Goal: Use online tool/utility: Utilize a website feature to perform a specific function

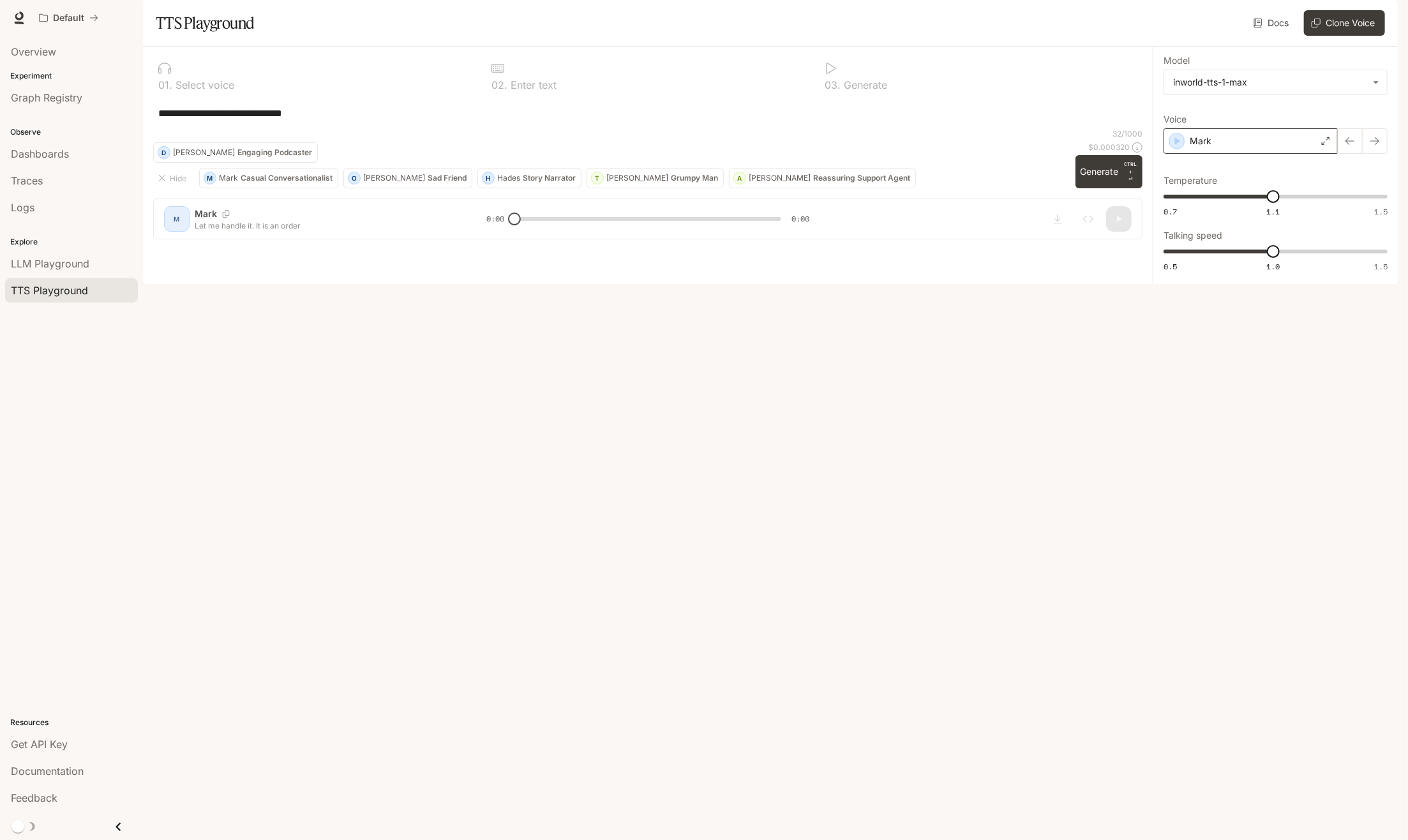
click at [1323, 145] on icon at bounding box center [1326, 141] width 8 height 8
click at [1275, 382] on p "Vibrant, energetic young [DEMOGRAPHIC_DATA] [DEMOGRAPHIC_DATA] voice" at bounding box center [1285, 393] width 192 height 23
click at [1107, 188] on button "Generate CTRL + ⏎" at bounding box center [1109, 171] width 67 height 33
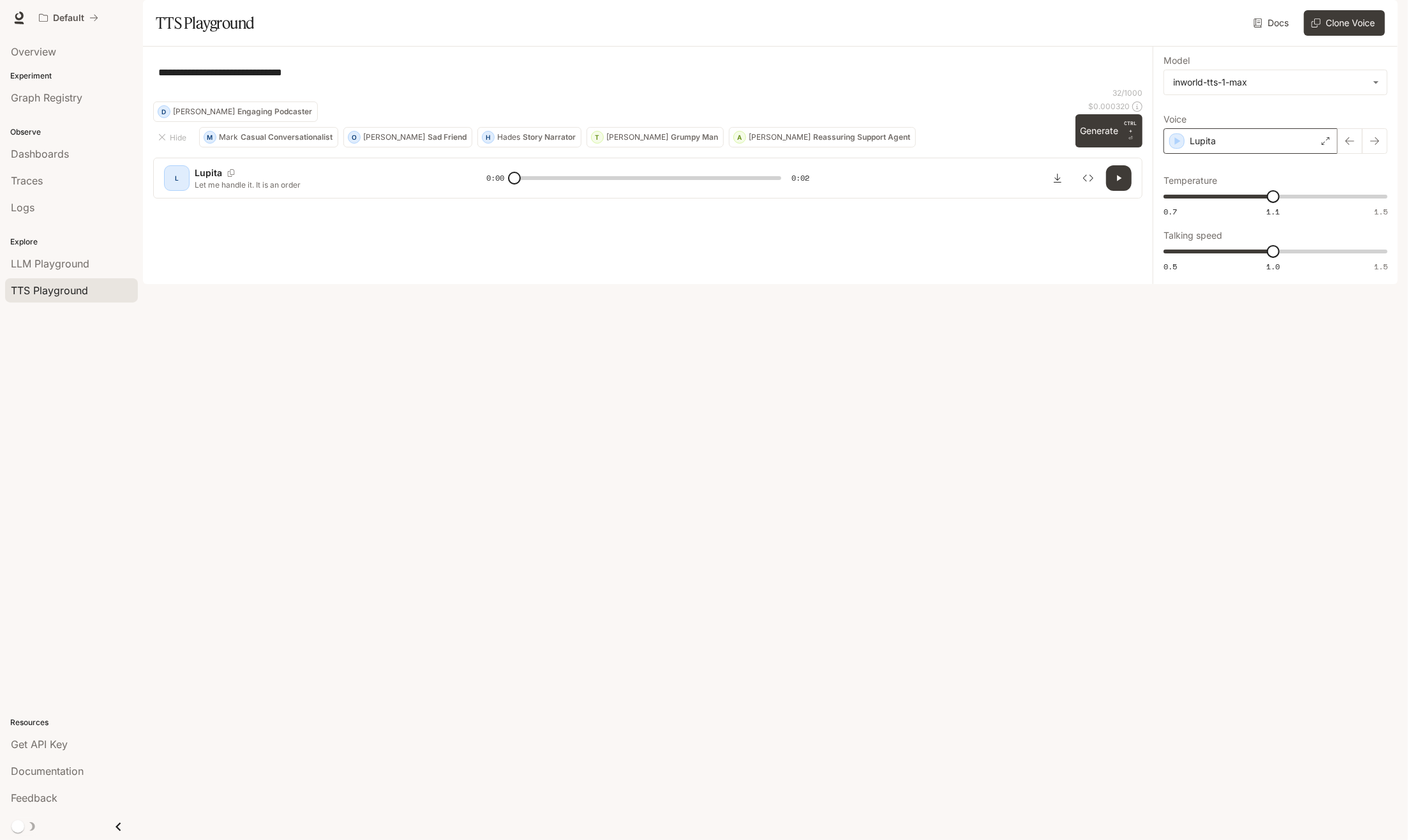
click at [1323, 145] on icon at bounding box center [1326, 141] width 8 height 8
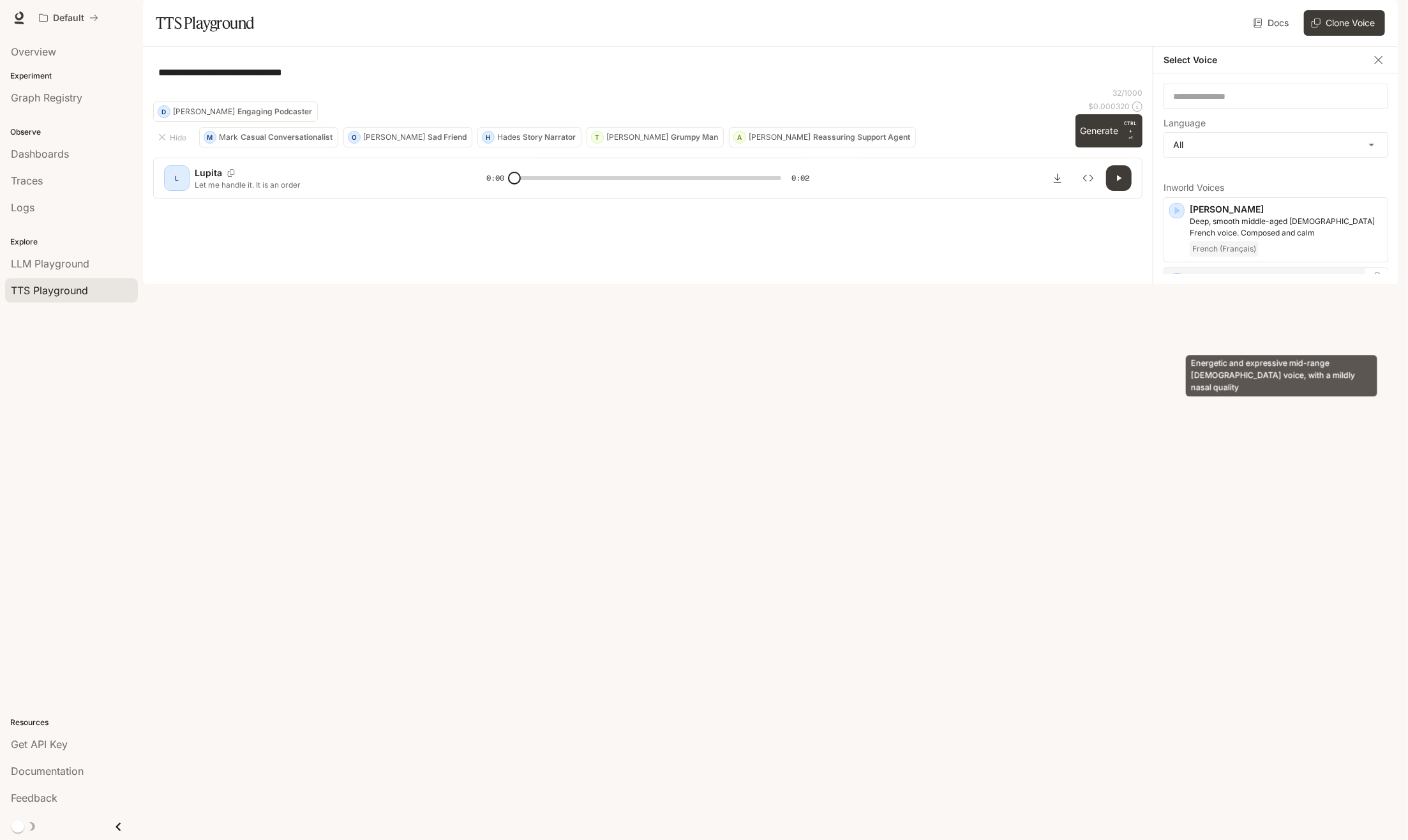
click at [1302, 309] on p "Energetic and expressive mid-range [DEMOGRAPHIC_DATA] voice, with a mildly nasa…" at bounding box center [1285, 298] width 192 height 23
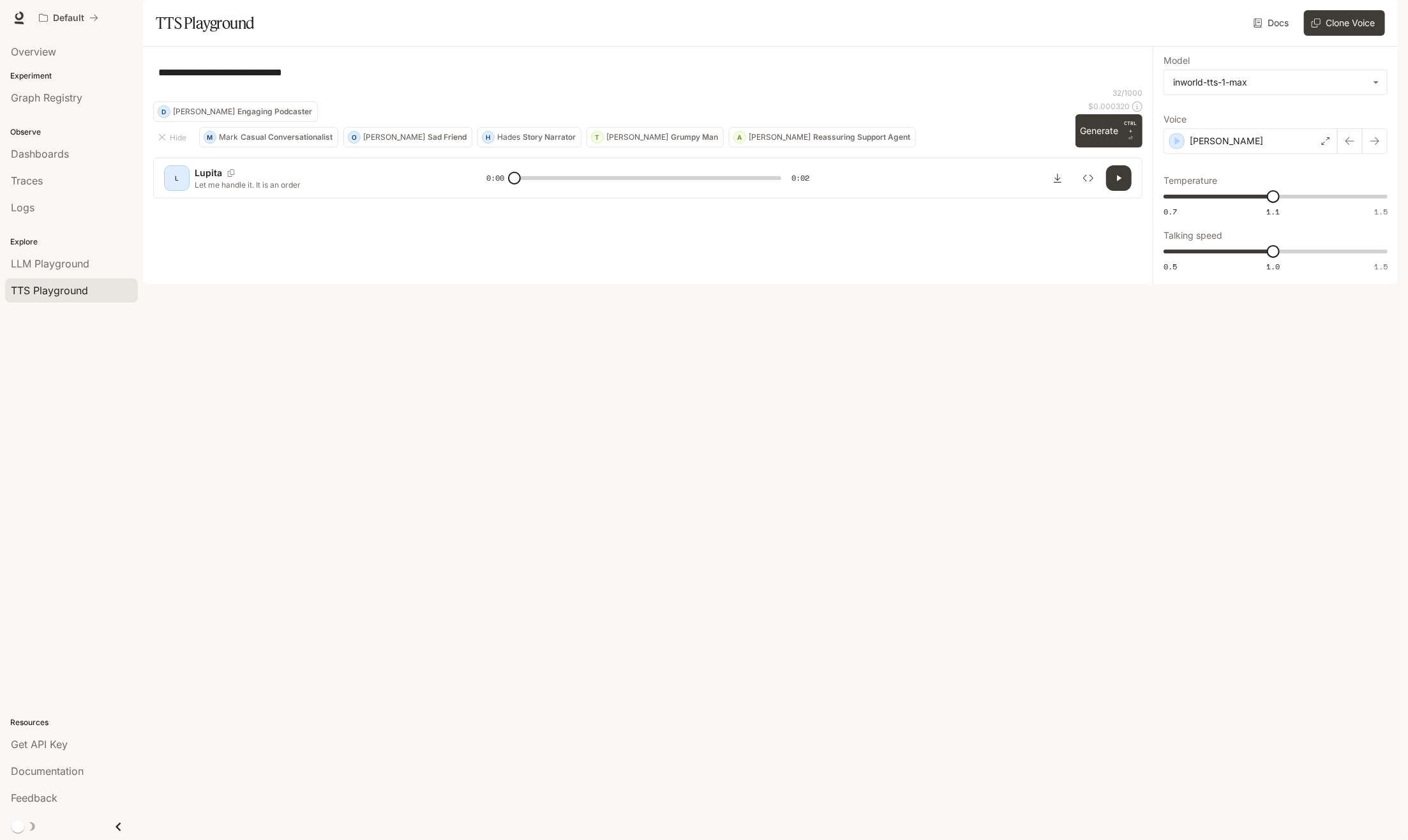
click at [1102, 147] on button "Generate CTRL + ⏎" at bounding box center [1109, 130] width 67 height 33
click at [1328, 145] on icon at bounding box center [1326, 141] width 8 height 8
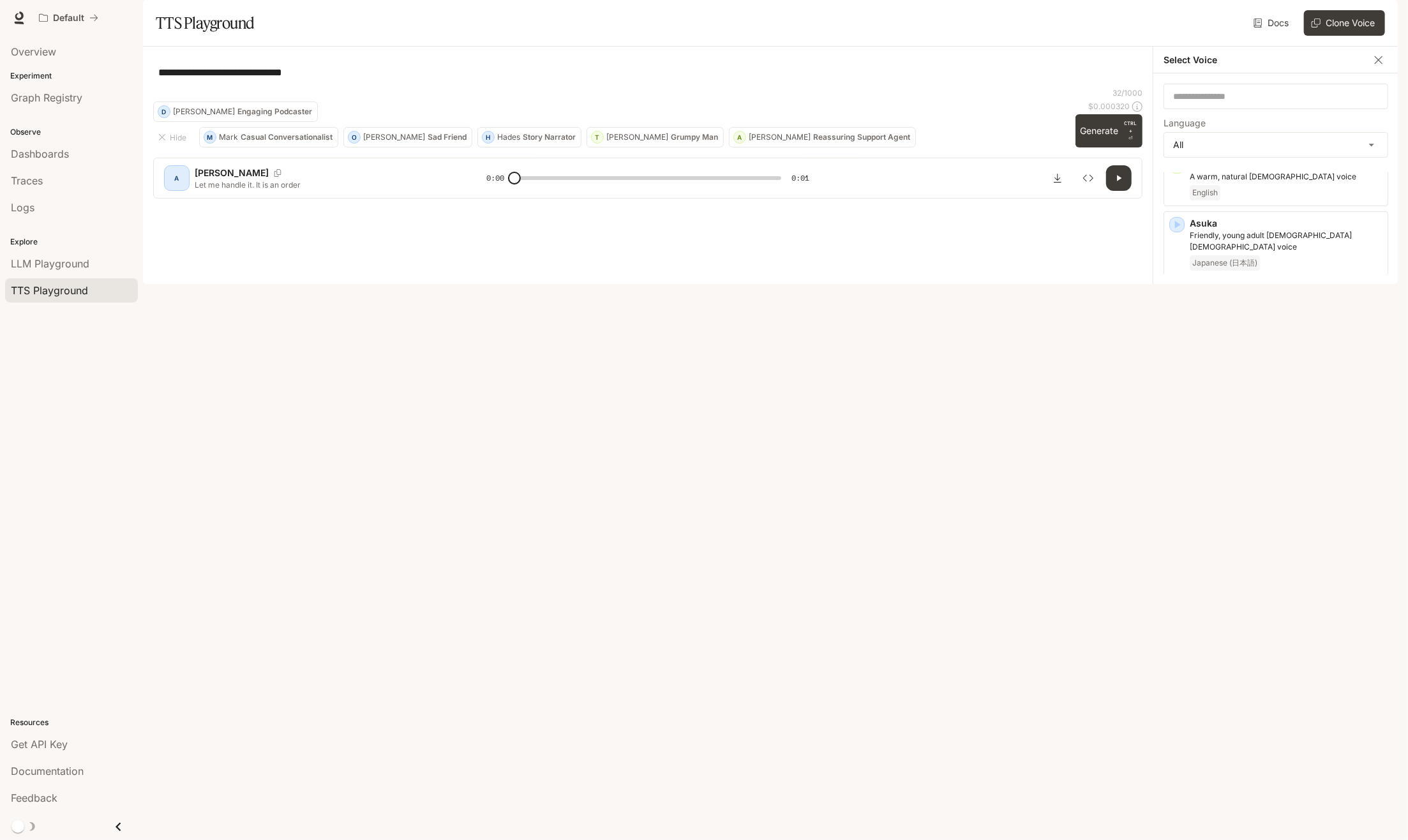
scroll to position [192, 0]
click at [1298, 401] on div "Gentle and elegant [DEMOGRAPHIC_DATA] voice" at bounding box center [1311, 419] width 194 height 40
click at [1092, 147] on button "Generate CTRL + ⏎" at bounding box center [1109, 130] width 67 height 33
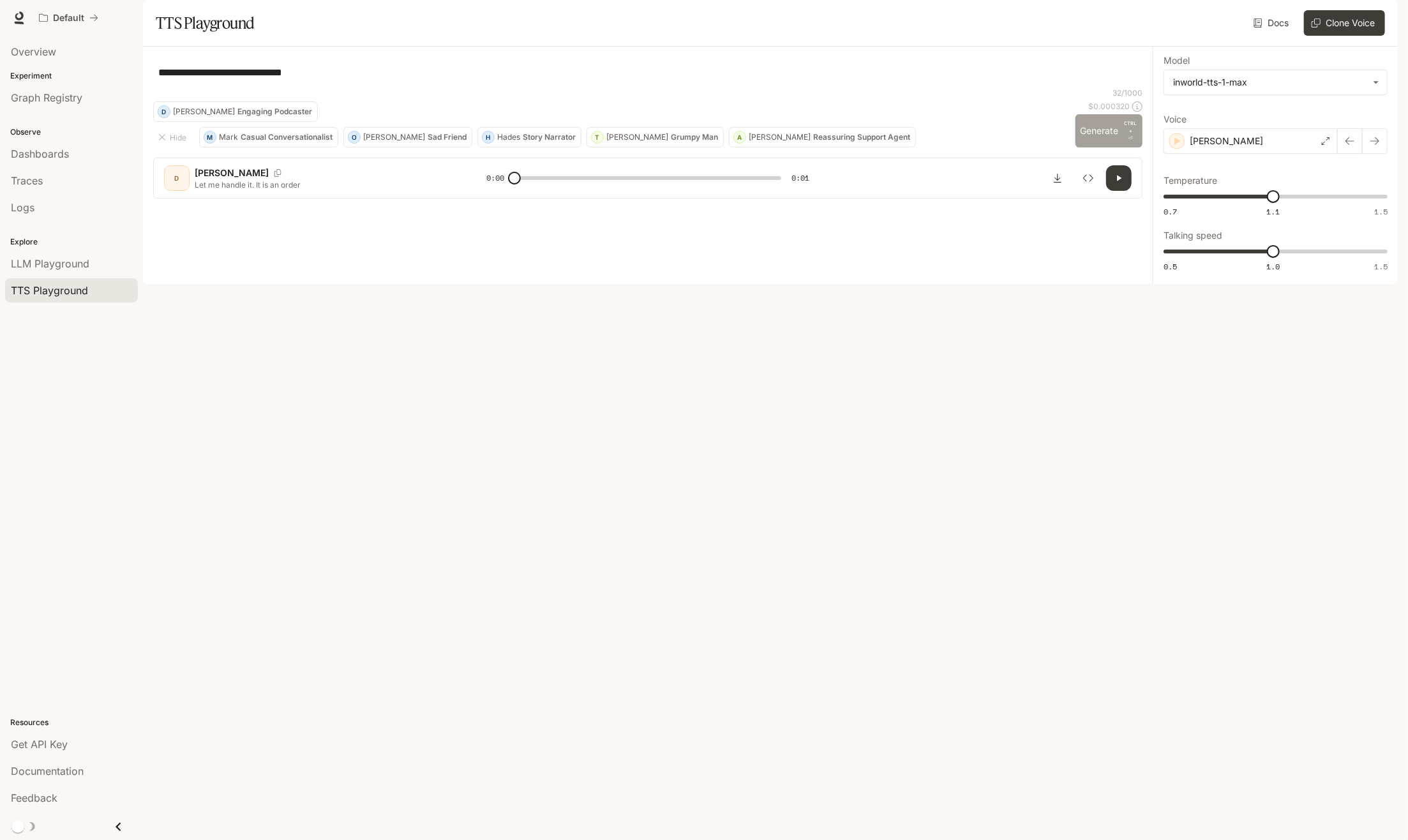
click at [1103, 147] on button "Generate CTRL + ⏎" at bounding box center [1109, 130] width 67 height 33
click at [1325, 145] on icon at bounding box center [1326, 141] width 8 height 8
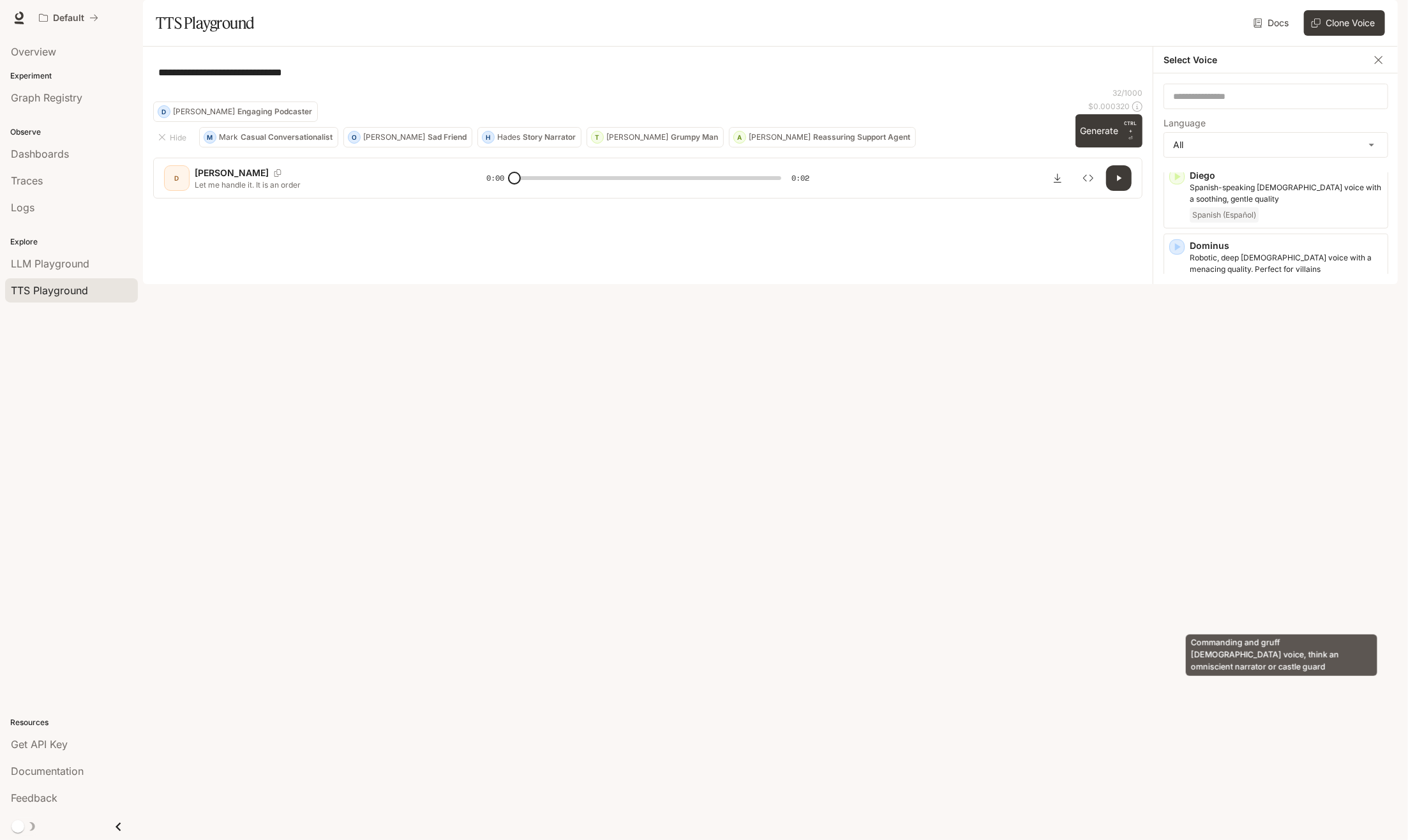
scroll to position [510, 0]
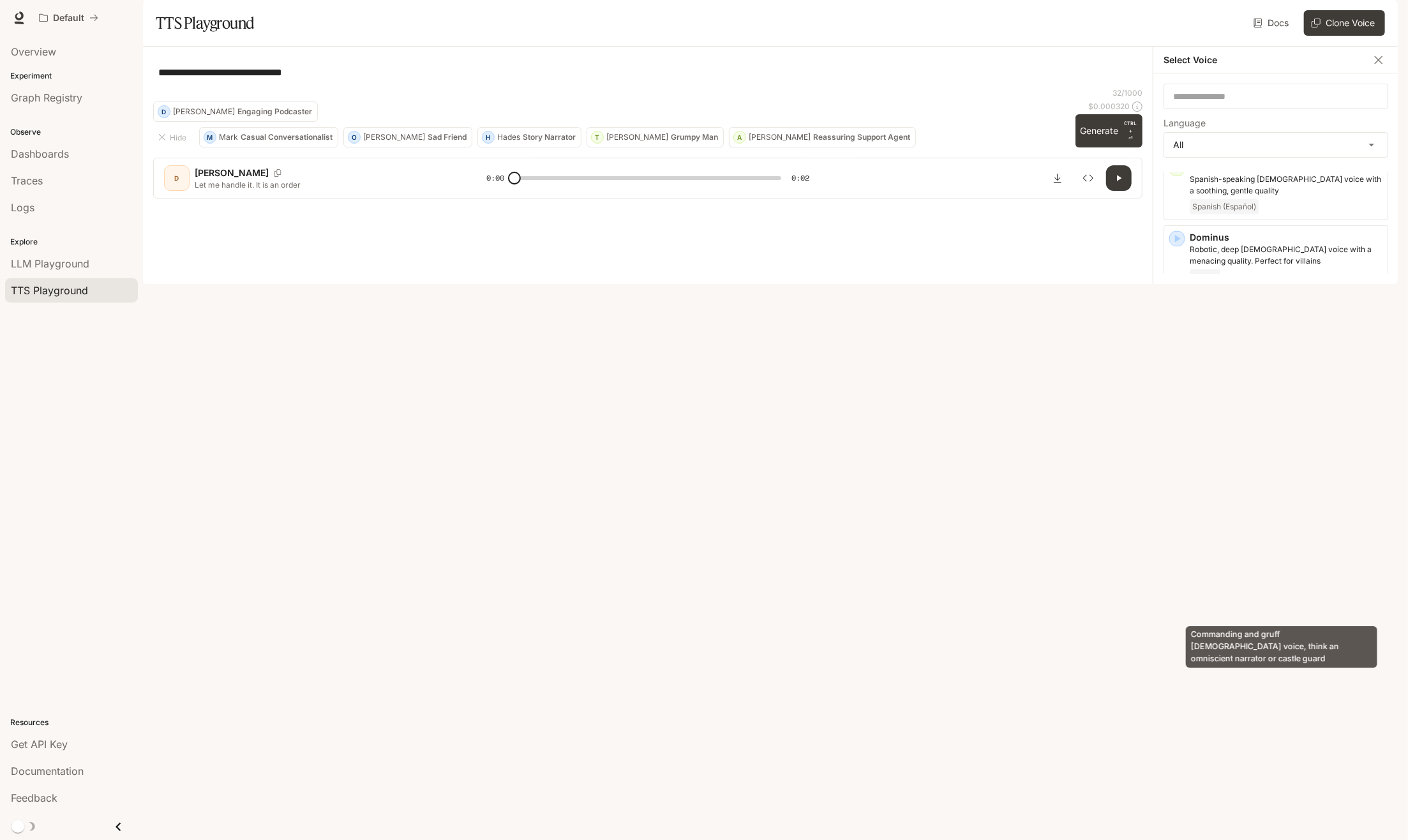
click at [1279, 610] on p "Commanding and gruff [DEMOGRAPHIC_DATA] voice, think an omniscient narrator or …" at bounding box center [1285, 606] width 192 height 23
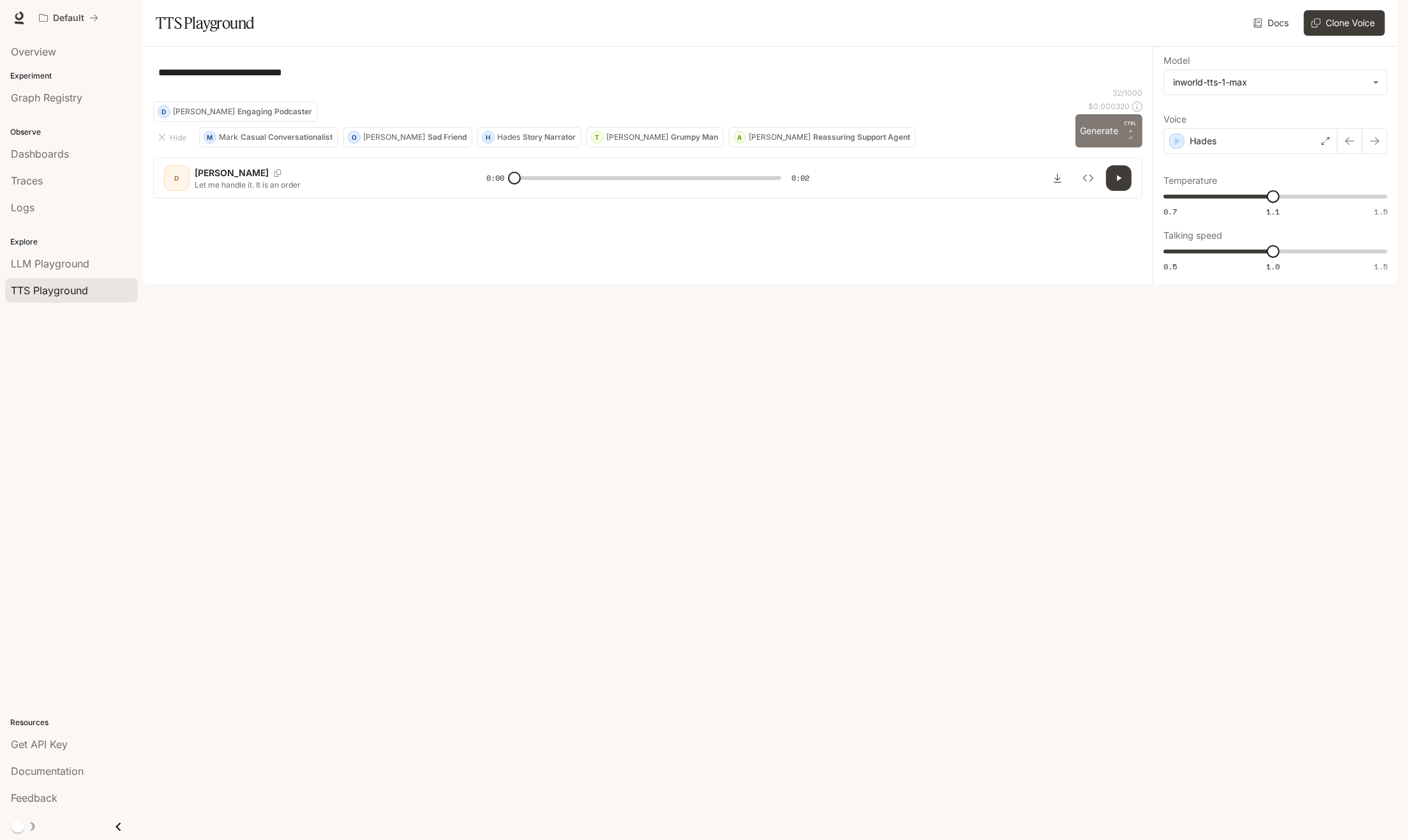
click at [1092, 147] on button "Generate CTRL + ⏎" at bounding box center [1109, 130] width 67 height 33
click at [1327, 145] on icon at bounding box center [1326, 141] width 8 height 8
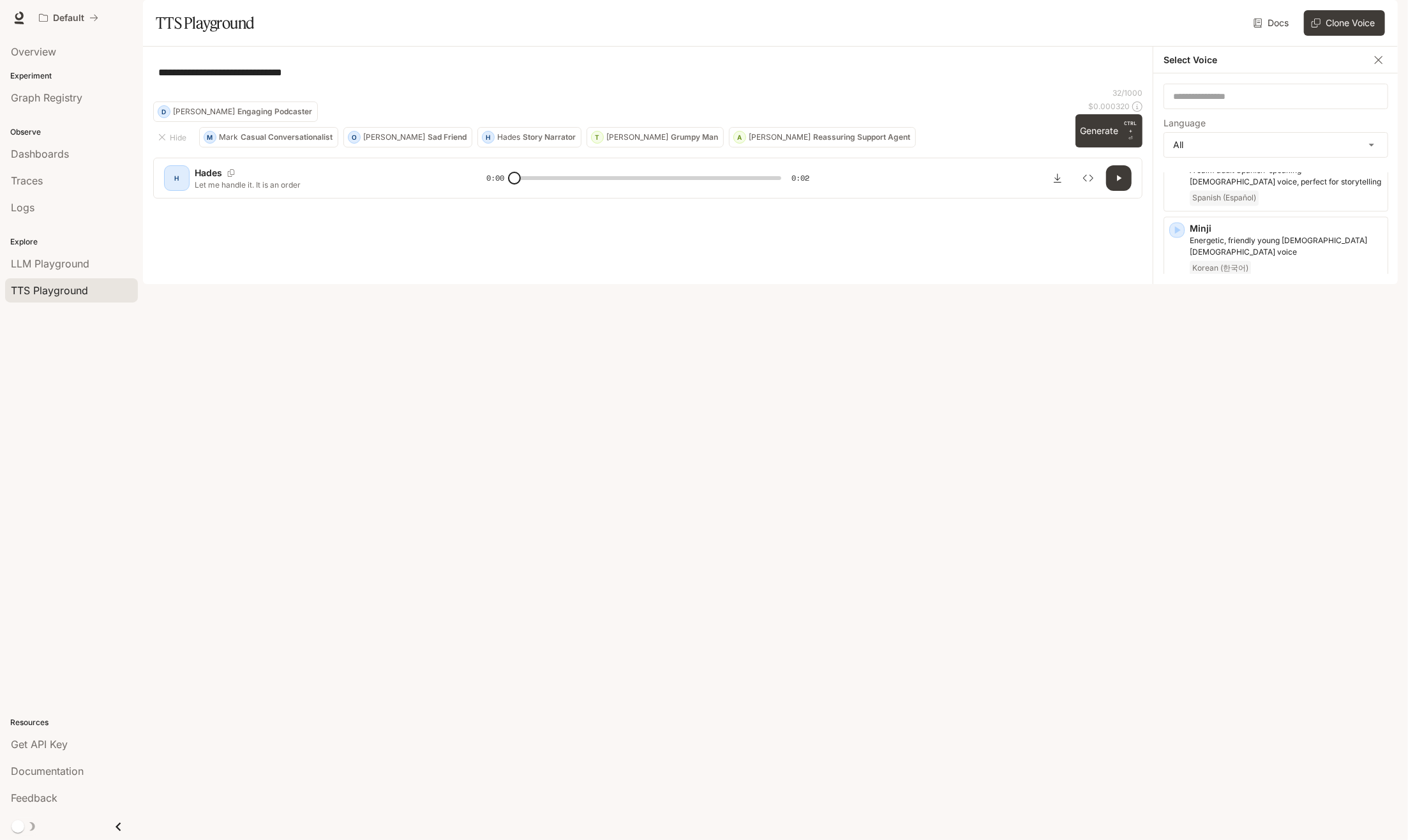
scroll to position [1901, 0]
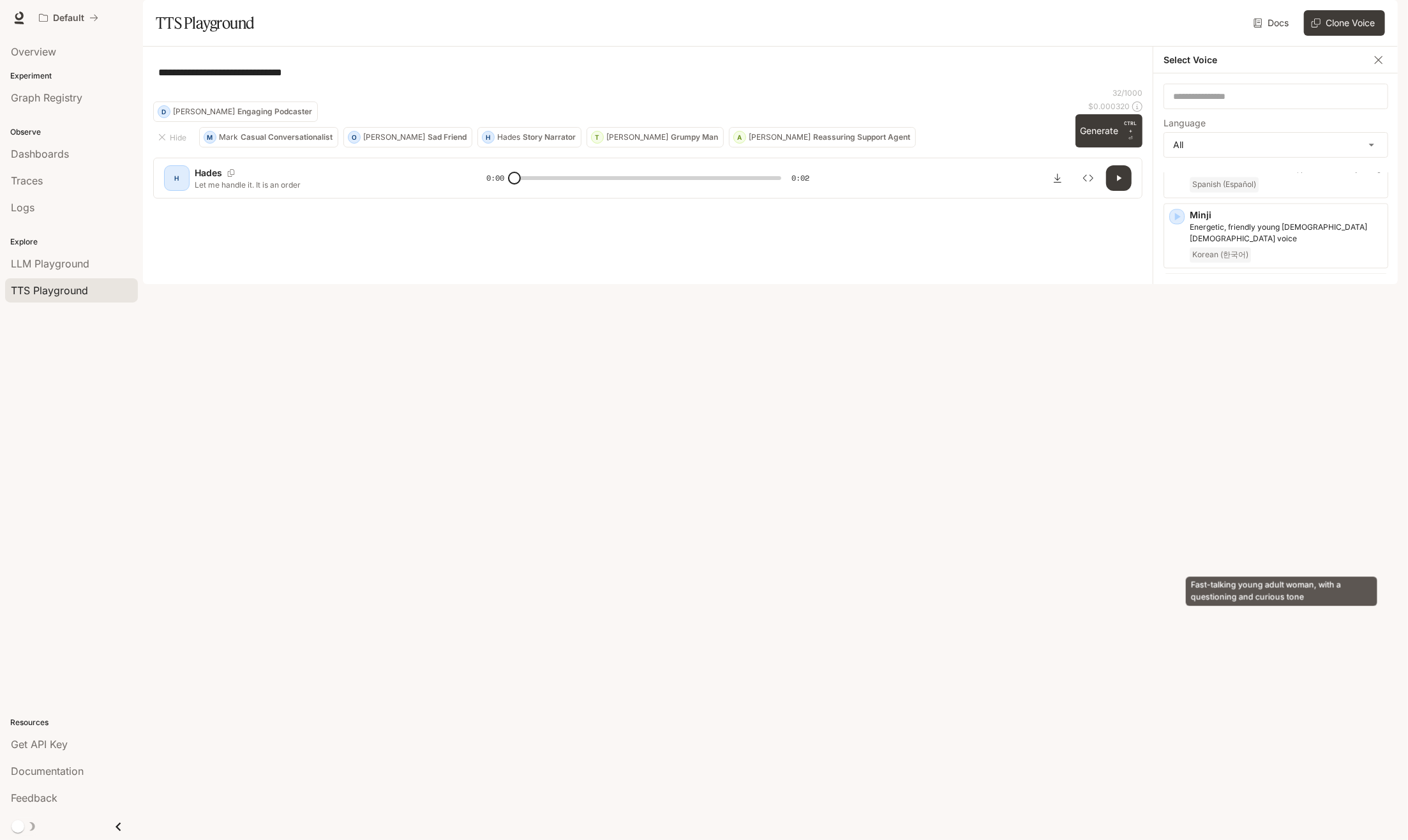
click at [1323, 642] on p "Fast-talking young adult woman, with a questioning and curious tone" at bounding box center [1285, 654] width 192 height 23
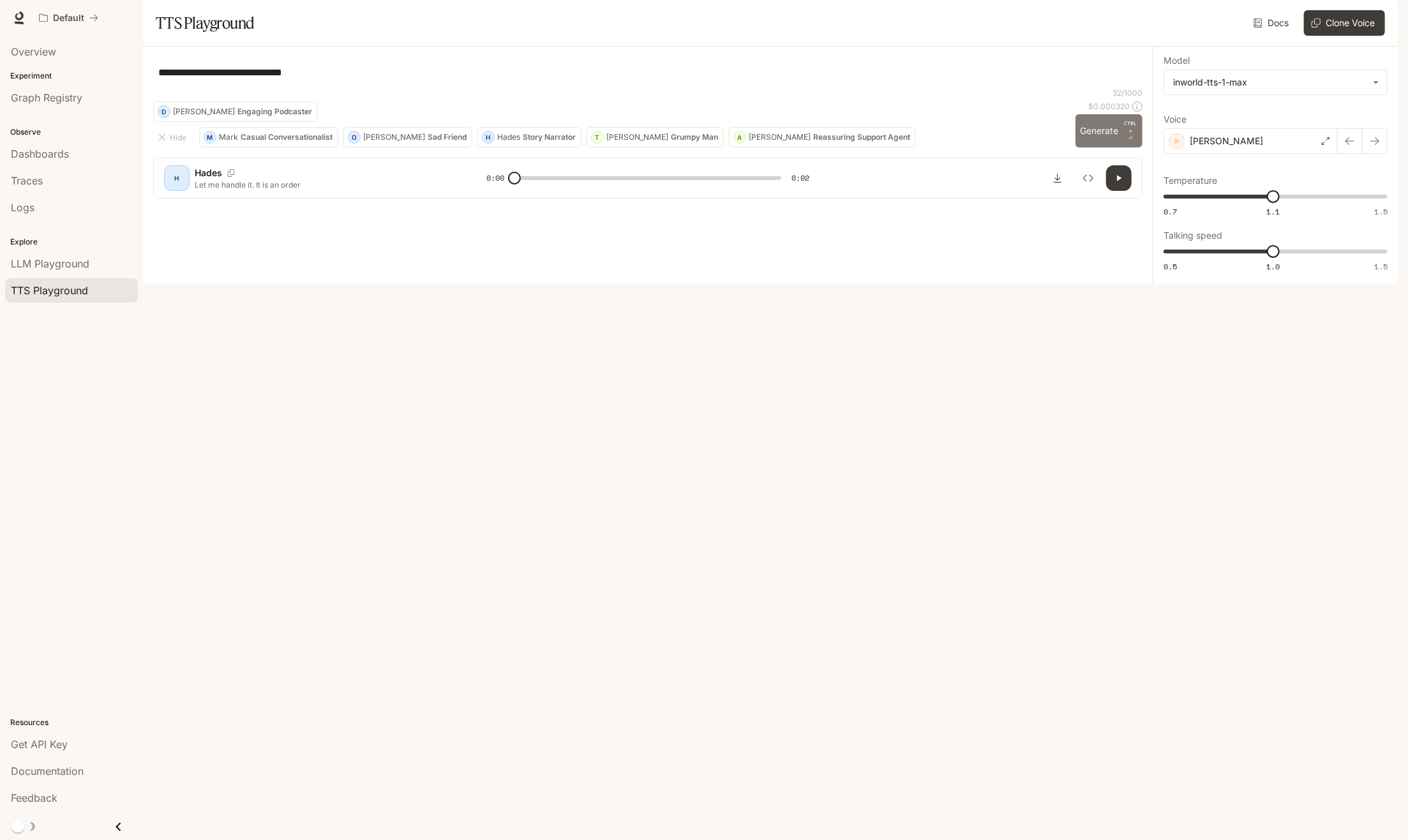
click at [1099, 147] on button "Generate CTRL + ⏎" at bounding box center [1109, 130] width 67 height 33
click at [1100, 147] on button "Generate CTRL + ⏎" at bounding box center [1109, 130] width 67 height 33
click at [1327, 145] on icon at bounding box center [1326, 141] width 8 height 8
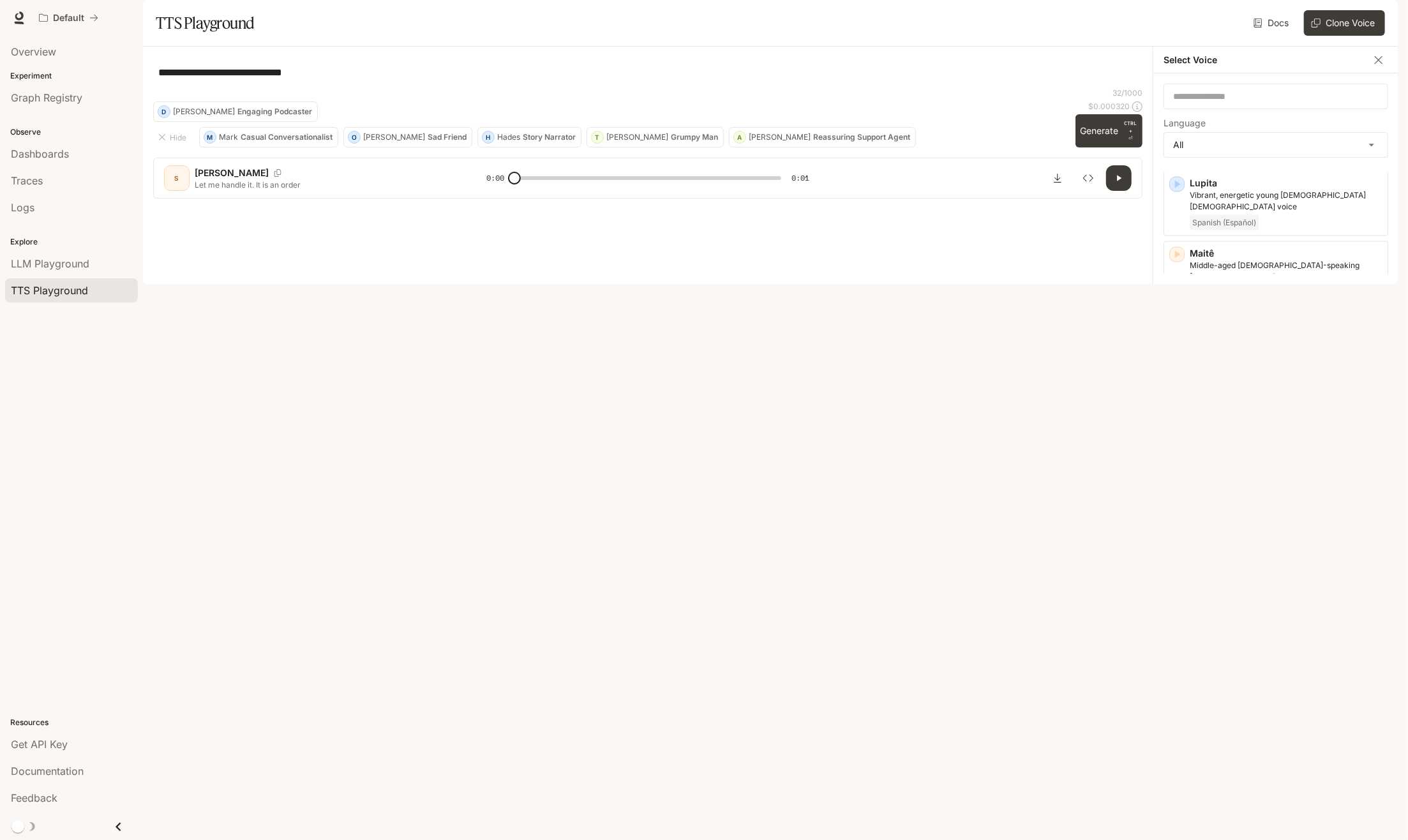
scroll to position [1595, 0]
click at [1321, 623] on div "English" at bounding box center [1285, 631] width 192 height 16
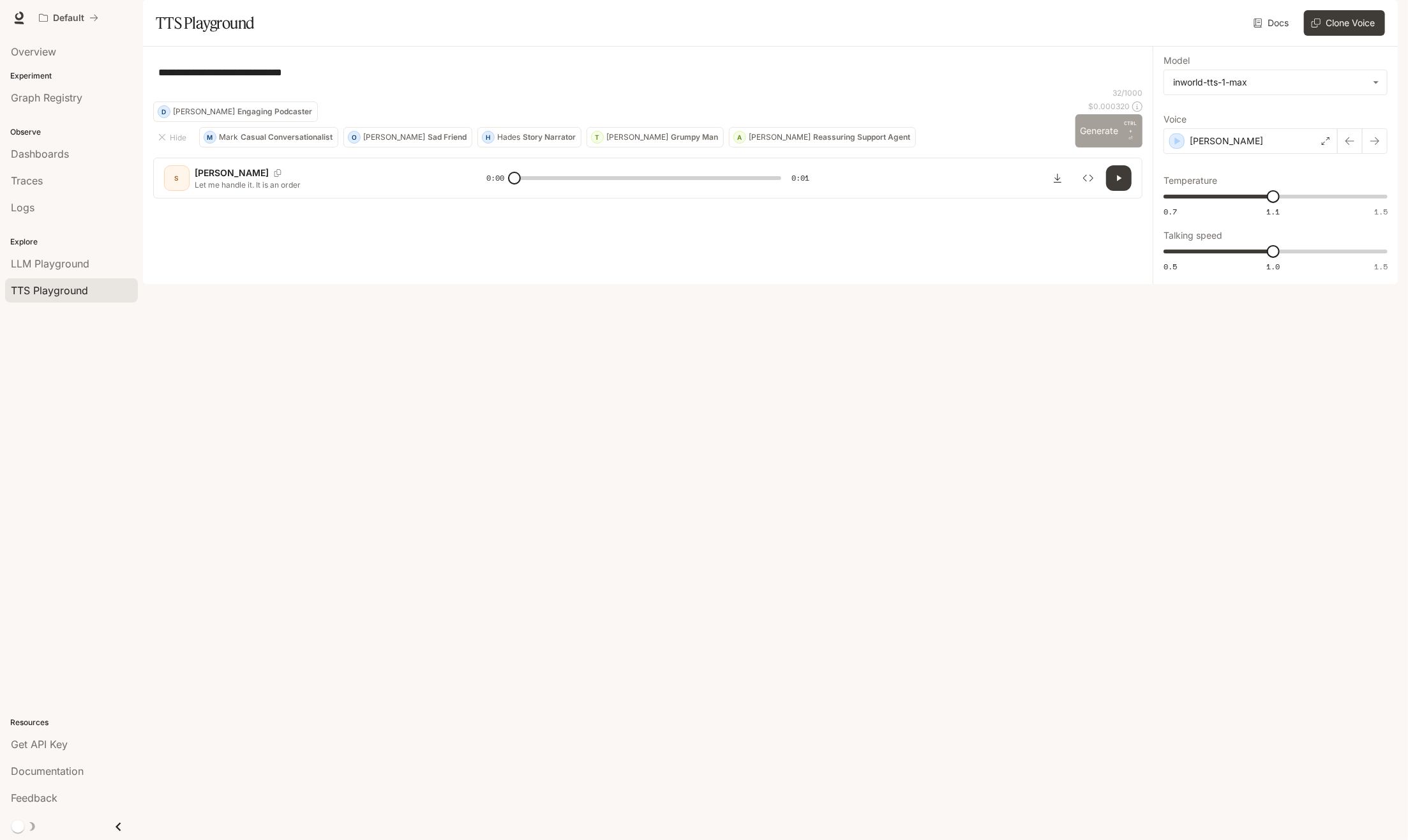
click at [1100, 147] on button "Generate CTRL + ⏎" at bounding box center [1109, 130] width 67 height 33
click at [1317, 154] on div "[PERSON_NAME]" at bounding box center [1251, 140] width 175 height 26
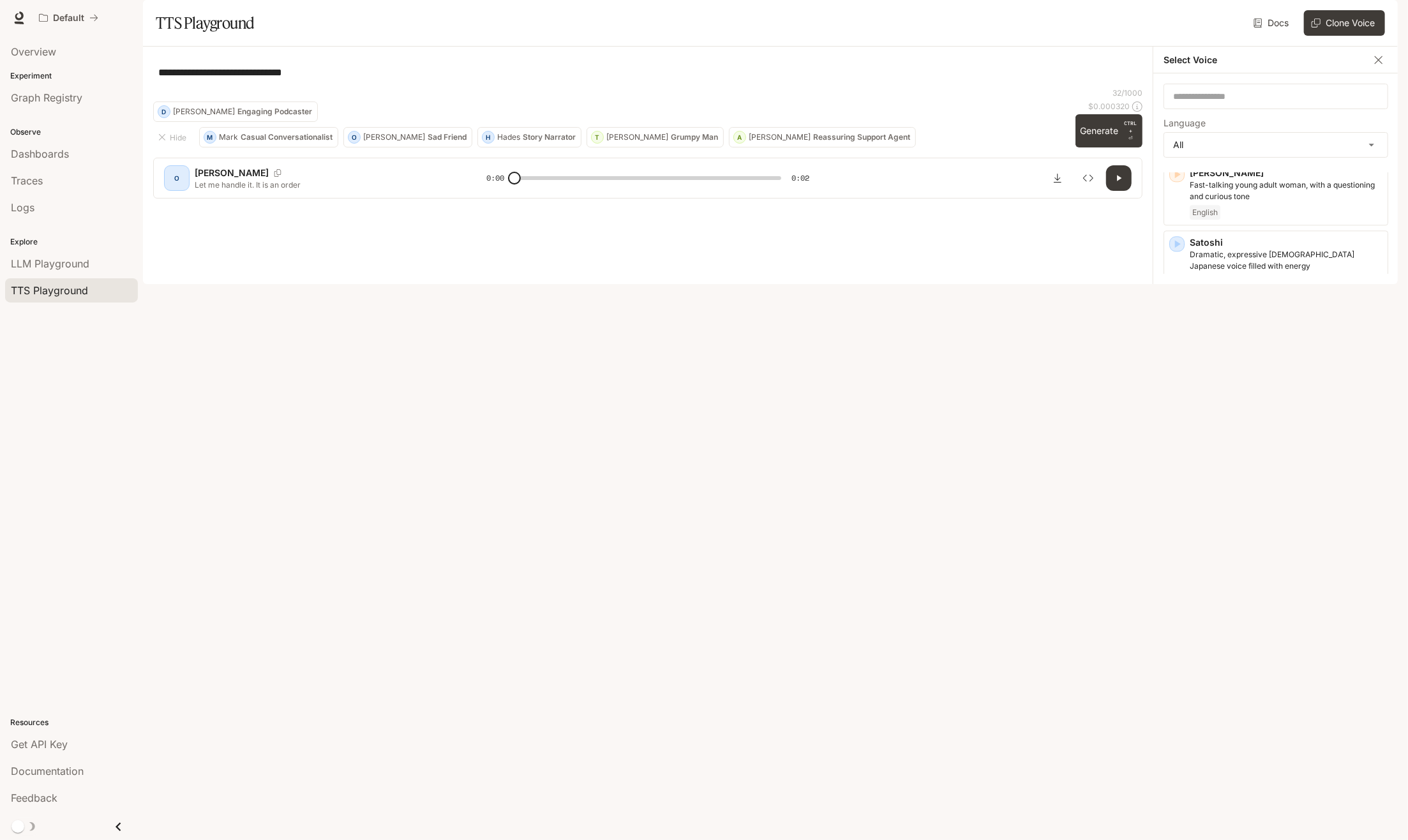
scroll to position [2368, 0]
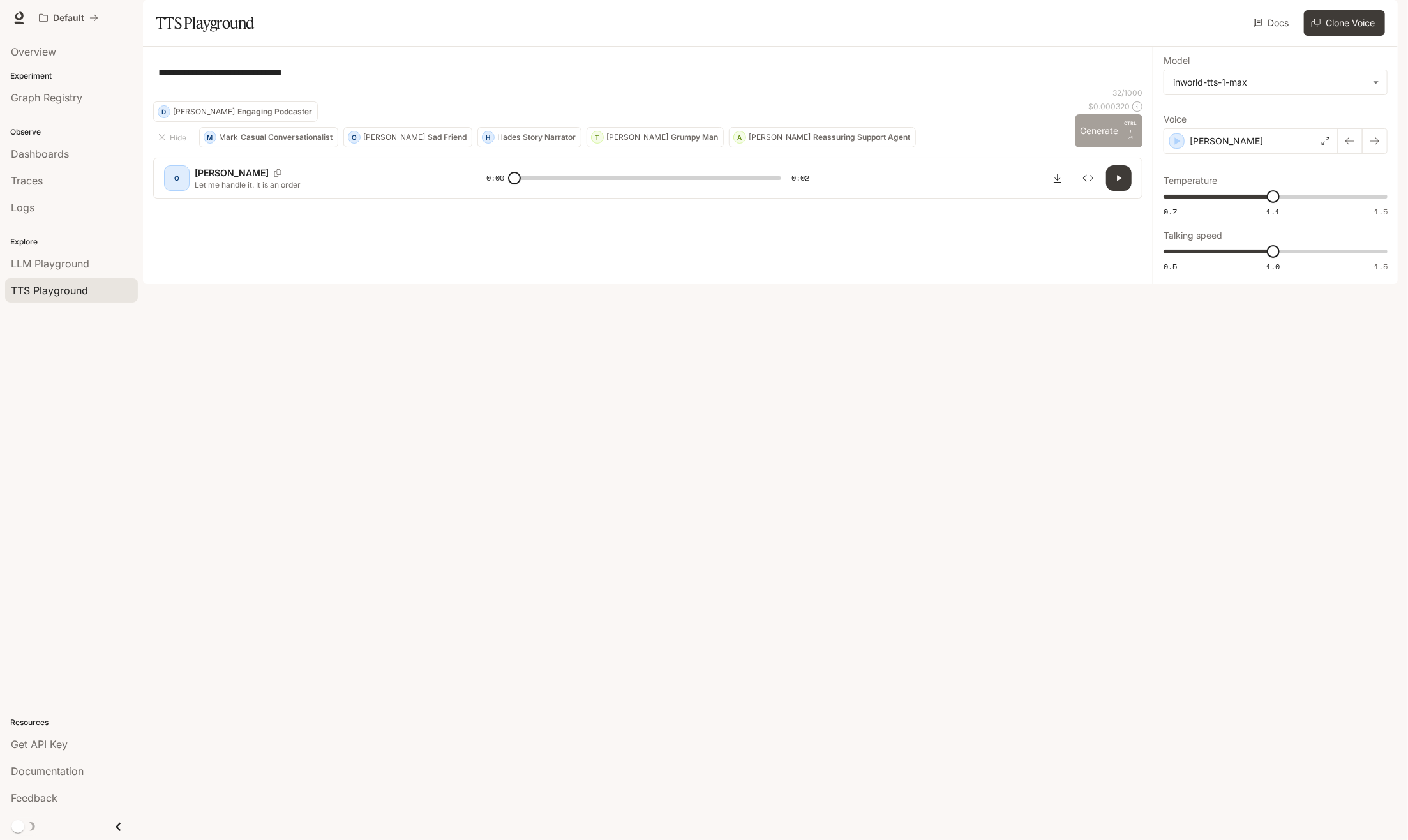
click at [1099, 147] on button "Generate CTRL + ⏎" at bounding box center [1109, 130] width 67 height 33
click at [1095, 147] on button "Generate CTRL + ⏎" at bounding box center [1109, 130] width 67 height 33
click at [1322, 145] on icon at bounding box center [1326, 141] width 8 height 8
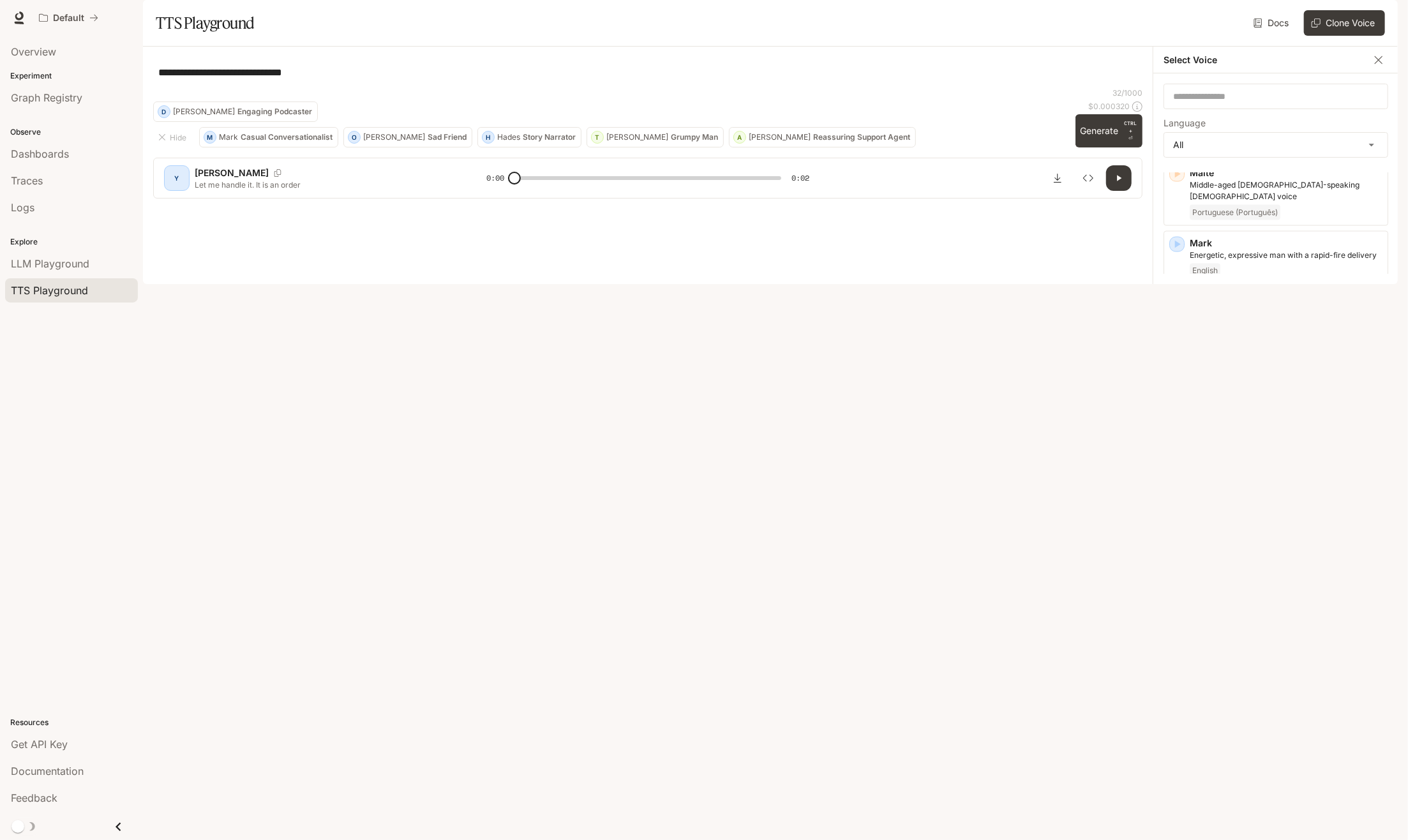
scroll to position [1739, 0]
click at [1236, 441] on div "[PERSON_NAME], [DEMOGRAPHIC_DATA] [DEMOGRAPHIC_DATA] with an upbeat, friendly t…" at bounding box center [1285, 467] width 192 height 54
click at [1105, 147] on button "Generate CTRL + ⏎" at bounding box center [1109, 130] width 67 height 33
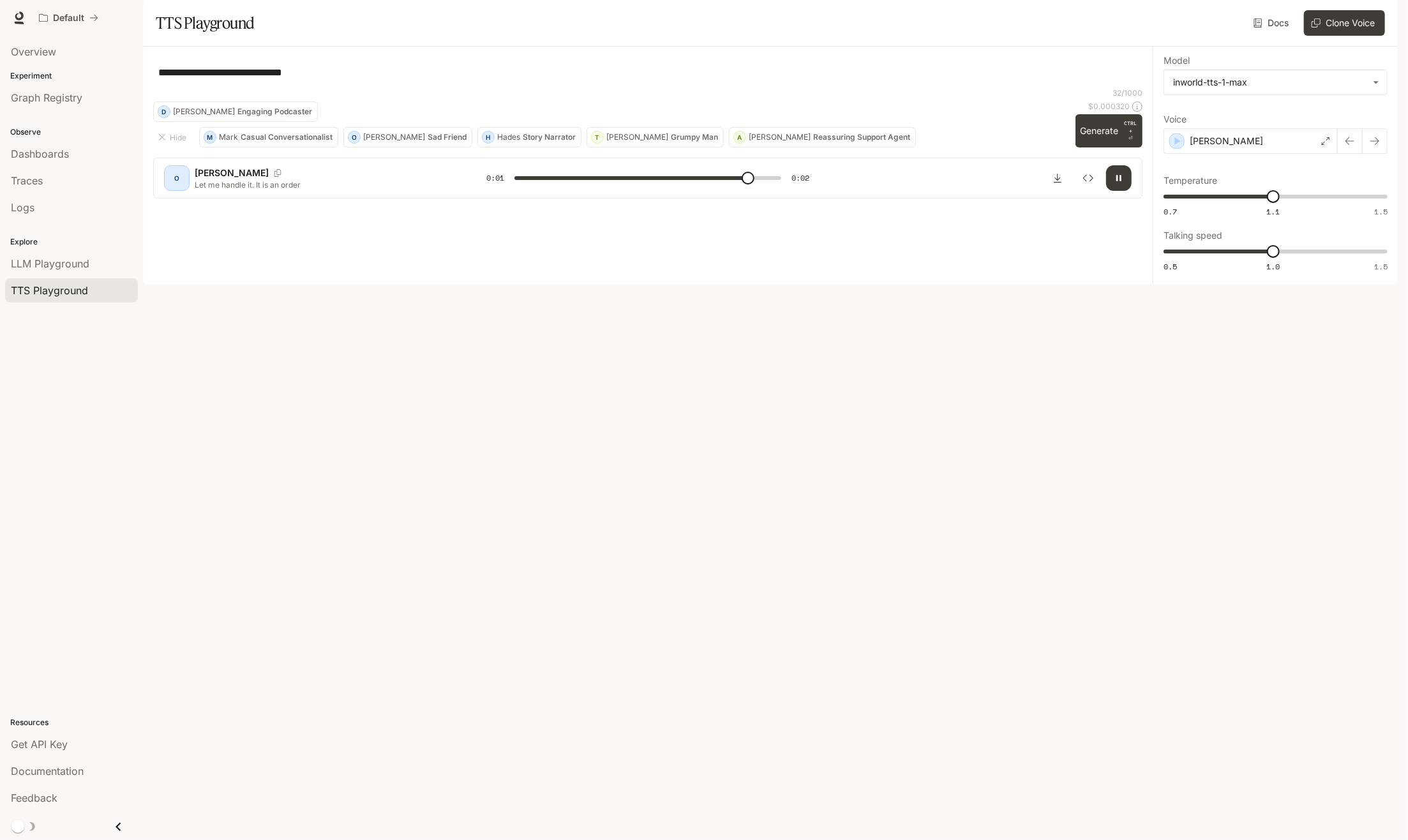
type input "*"
type input "****"
drag, startPoint x: 1272, startPoint y: 236, endPoint x: 1193, endPoint y: 231, distance: 79.2
click at [1193, 203] on span "0.81" at bounding box center [1193, 196] width 12 height 12
click at [1110, 147] on button "Generate CTRL + ⏎" at bounding box center [1109, 130] width 67 height 33
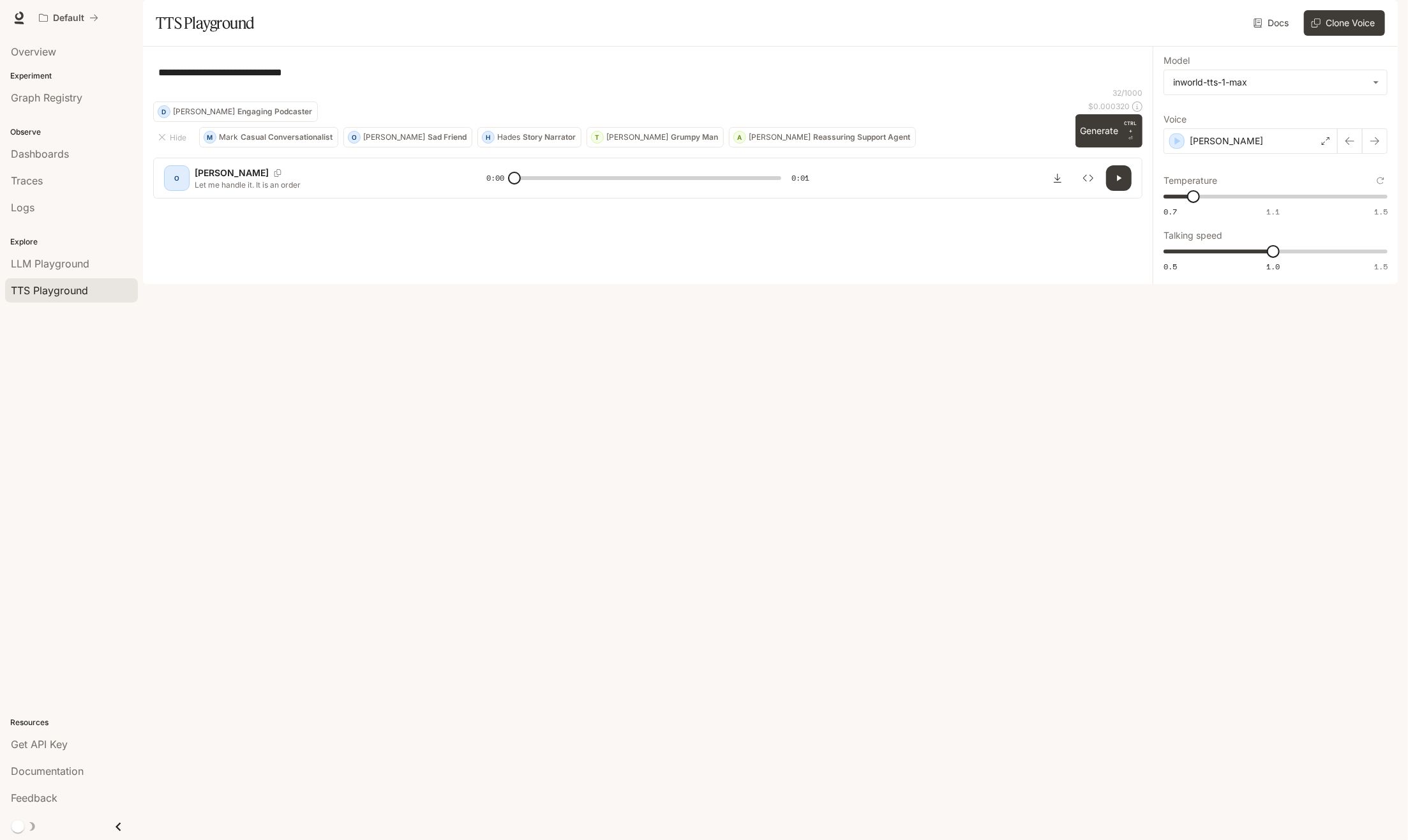
click at [1107, 147] on button "Generate CTRL + ⏎" at bounding box center [1109, 130] width 67 height 33
type input "*"
click at [1382, 185] on icon "Reset to default" at bounding box center [1381, 181] width 8 height 8
type input "***"
click at [1114, 147] on button "Generate CTRL + ⏎" at bounding box center [1109, 130] width 67 height 33
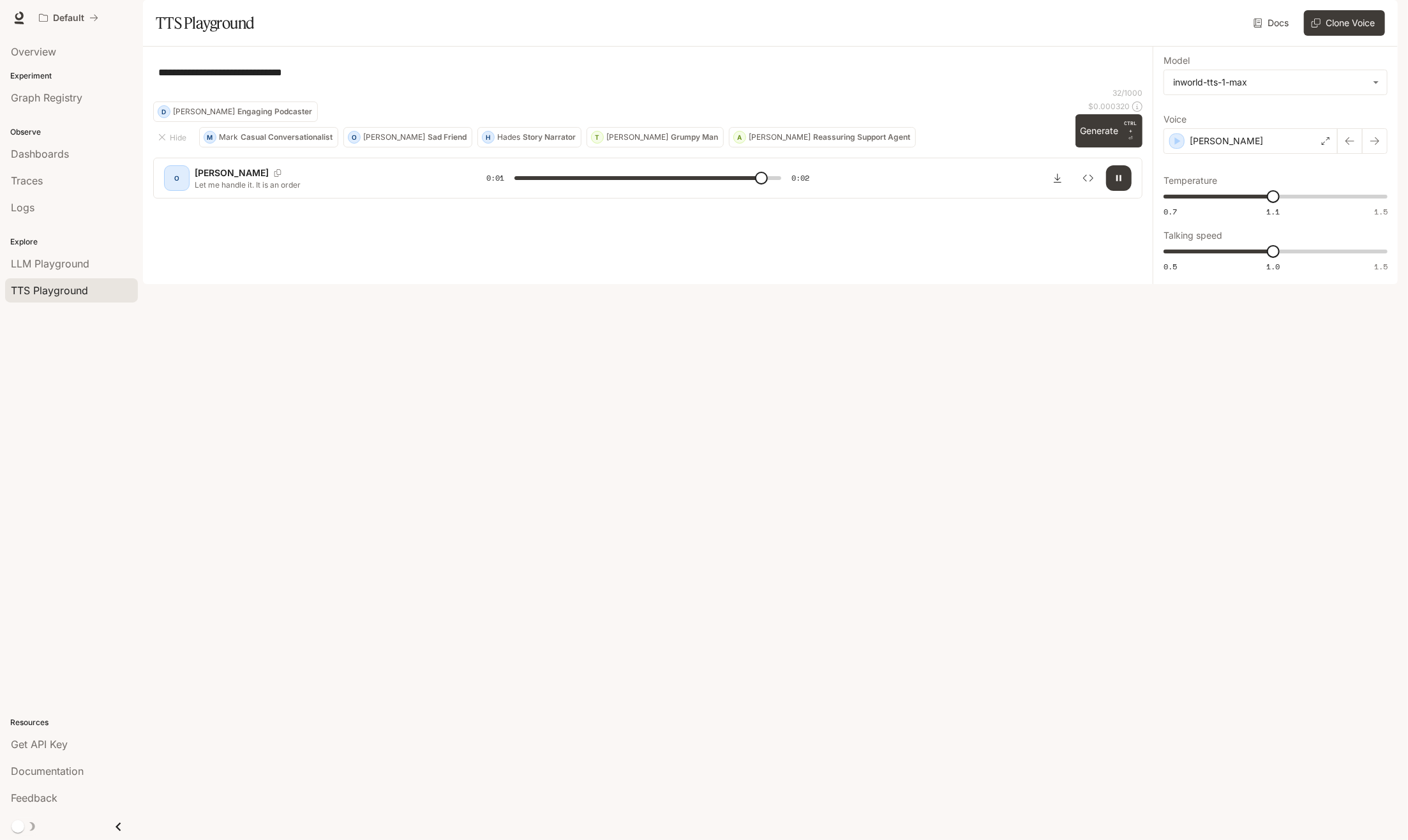
type input "*"
drag, startPoint x: 314, startPoint y: 107, endPoint x: 150, endPoint y: 112, distance: 164.1
click at [148, 102] on div "**********" at bounding box center [647, 127] width 1009 height 162
paste textarea "**********"
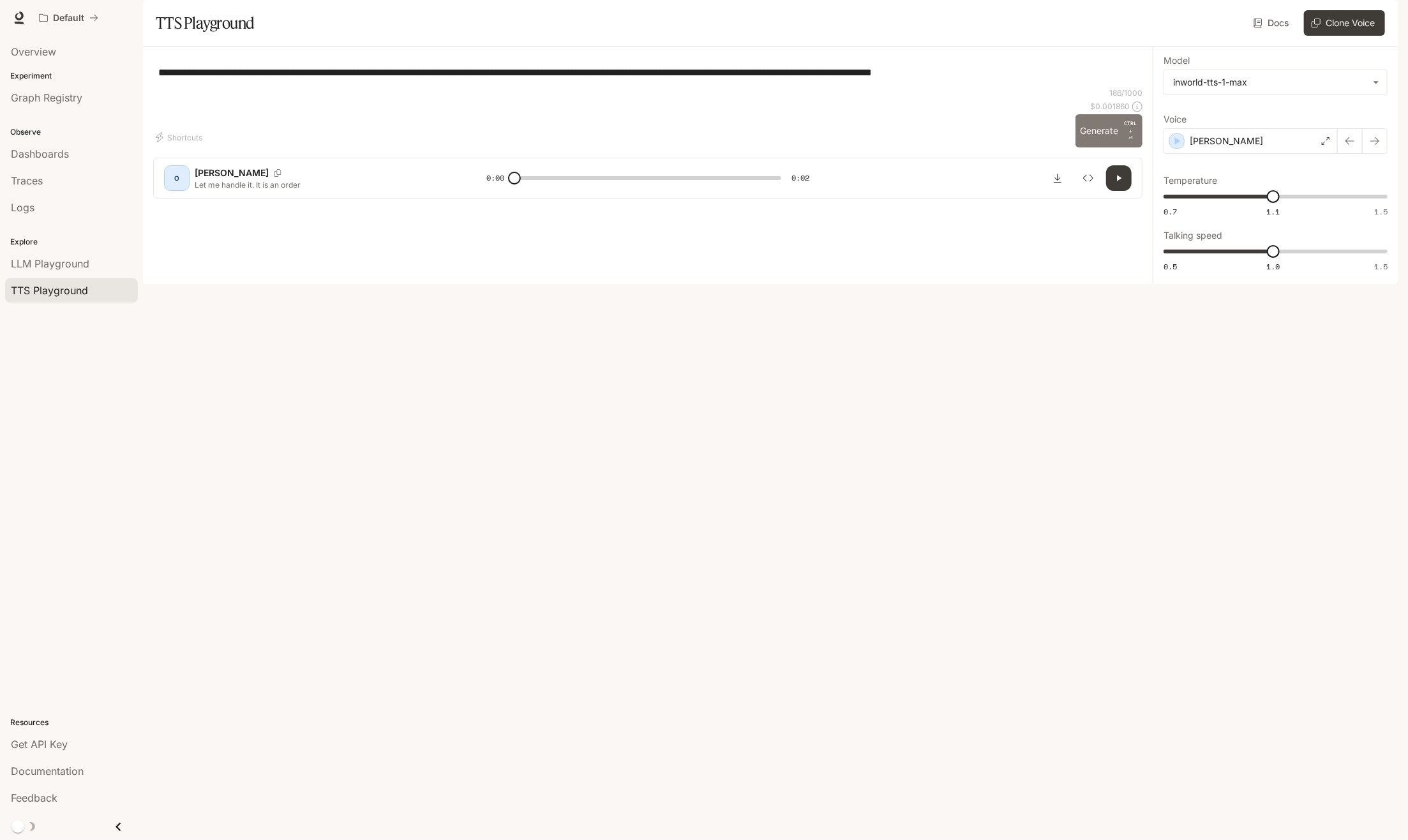
type textarea "**********"
click at [1096, 147] on button "Generate CTRL + ⏎" at bounding box center [1109, 130] width 67 height 33
click at [1322, 154] on div "[PERSON_NAME]" at bounding box center [1251, 140] width 175 height 26
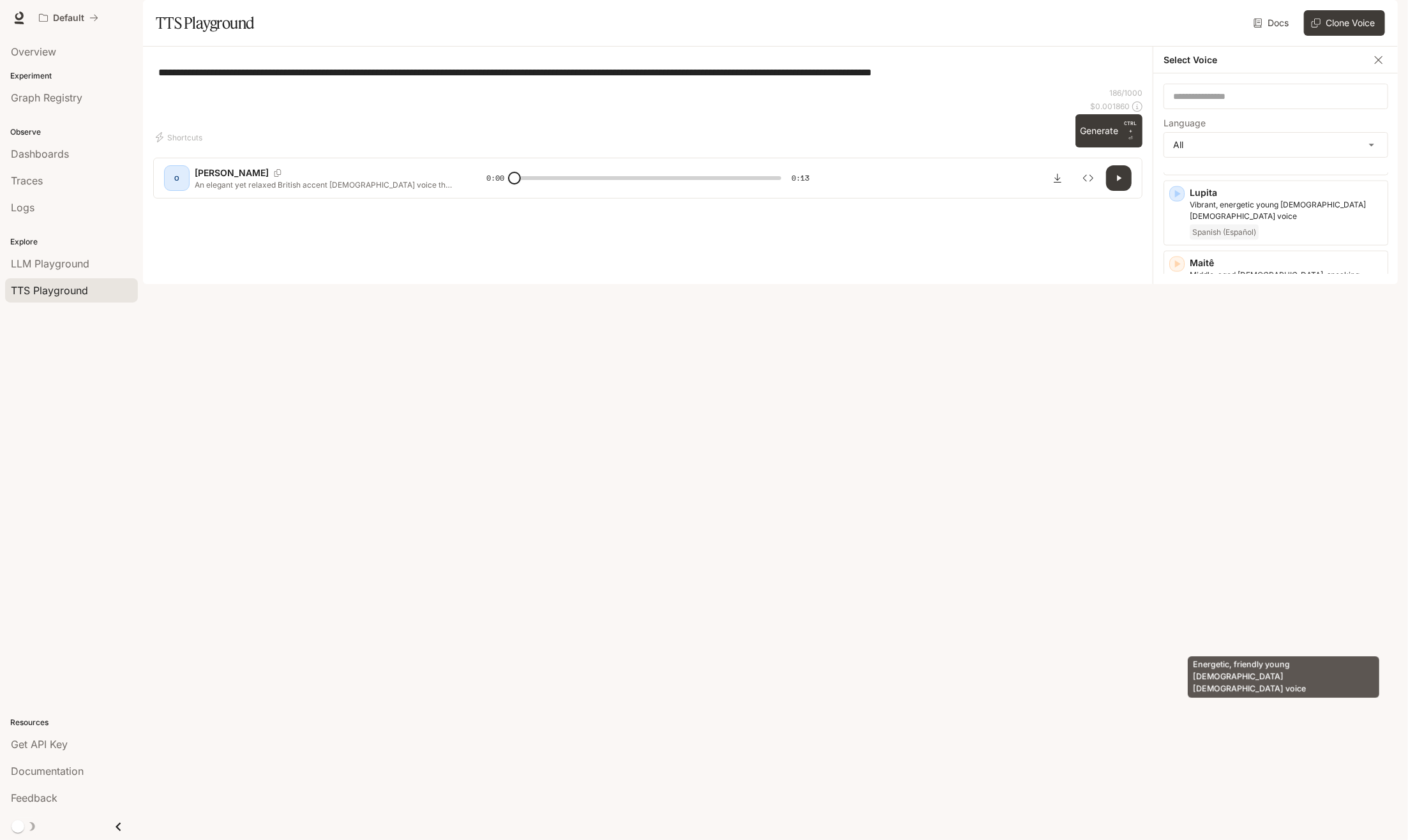
scroll to position [1723, 0]
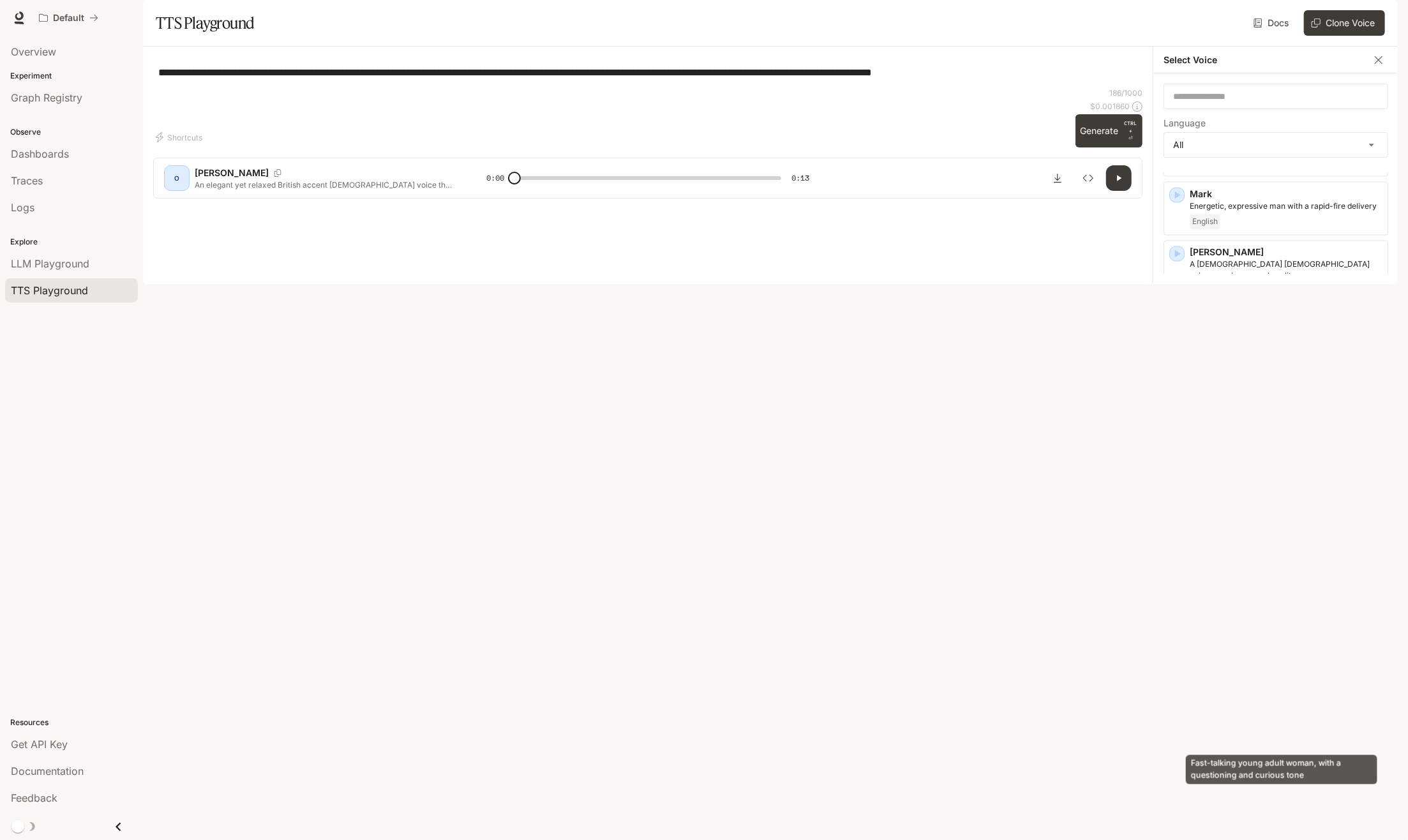
click at [1236, 821] on p "Fast-talking young adult woman, with a questioning and curious tone" at bounding box center [1285, 832] width 192 height 23
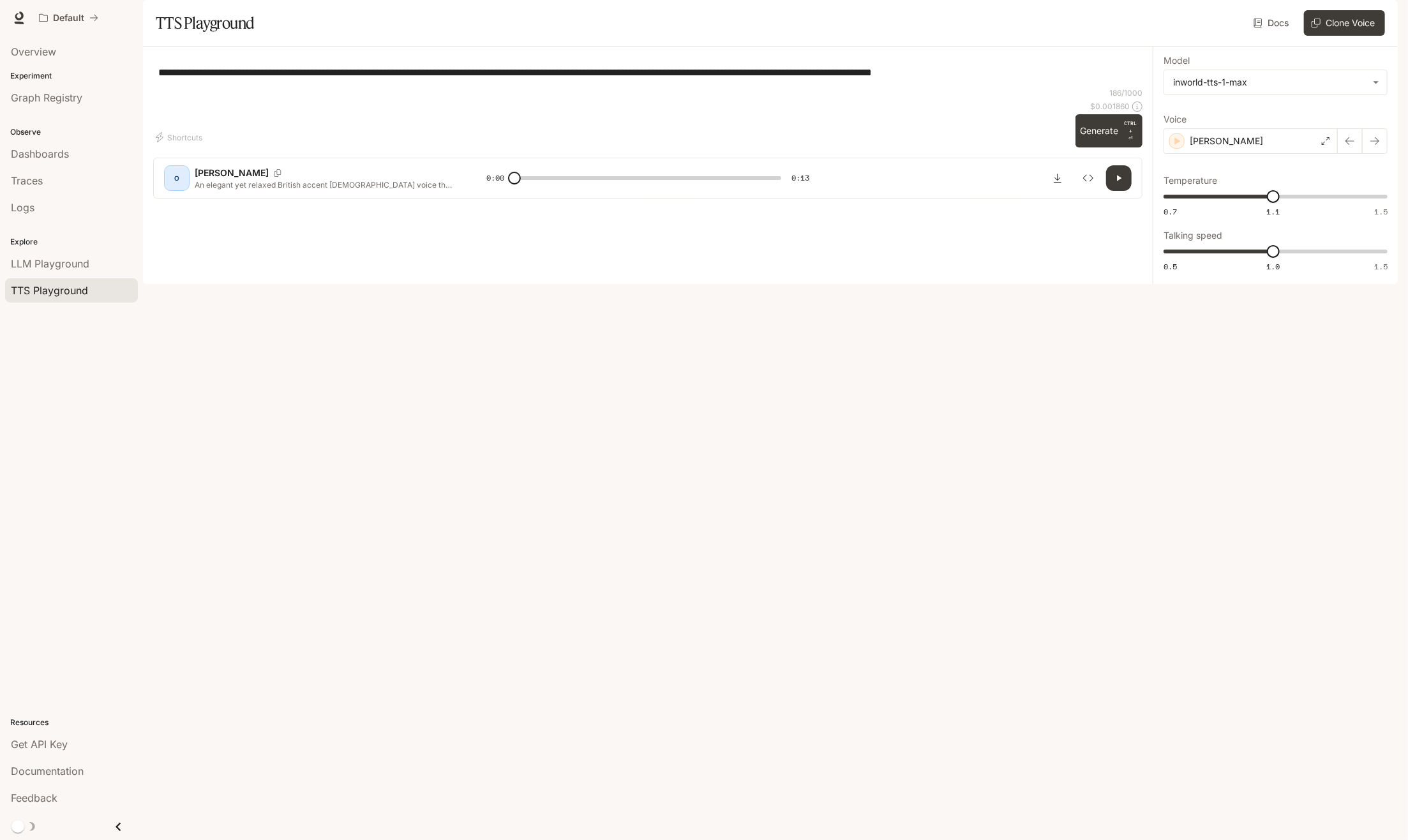
click at [1110, 147] on button "Generate CTRL + ⏎" at bounding box center [1109, 130] width 67 height 33
click at [1109, 147] on button "Generate CTRL + ⏎" at bounding box center [1109, 130] width 67 height 33
type input "*"
type input "***"
drag, startPoint x: 1271, startPoint y: 234, endPoint x: 1192, endPoint y: 237, distance: 79.1
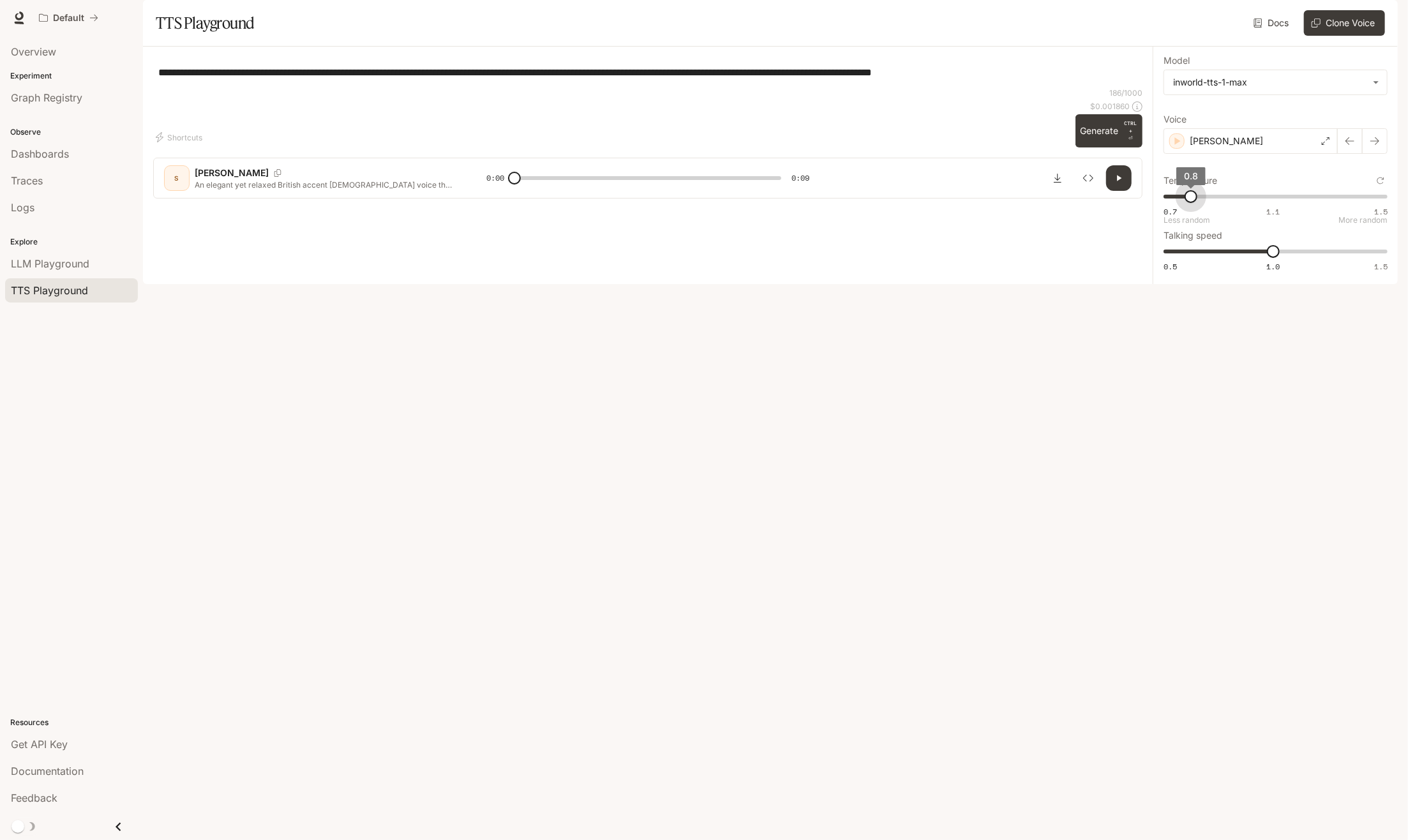
click at [1192, 203] on span "0.8" at bounding box center [1191, 196] width 12 height 12
click at [1092, 147] on button "Generate CTRL + ⏎" at bounding box center [1109, 130] width 67 height 33
click at [1323, 145] on icon at bounding box center [1326, 141] width 8 height 8
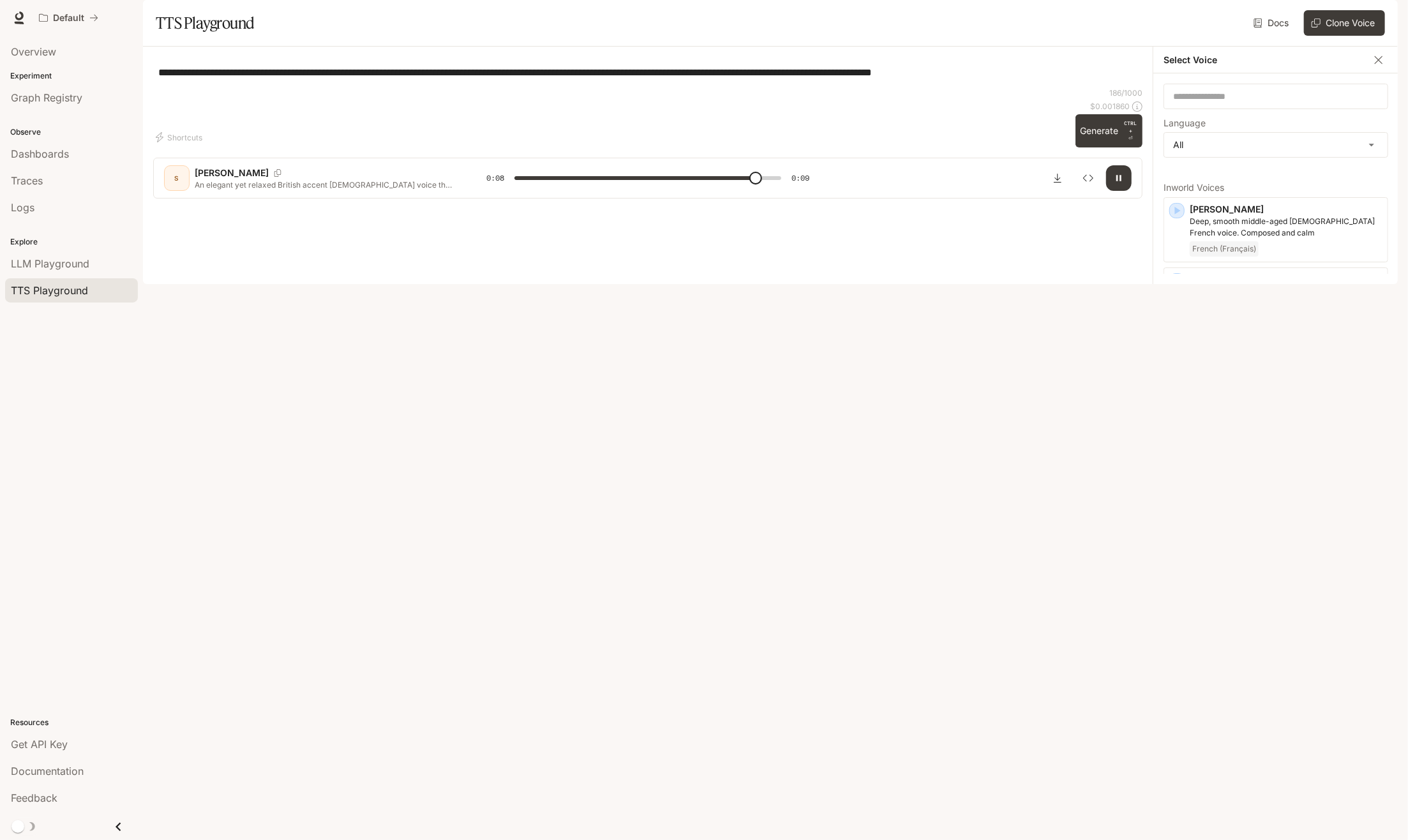
click at [1257, 585] on div "English" at bounding box center [1285, 577] width 192 height 16
click at [1098, 147] on button "Generate CTRL + ⏎" at bounding box center [1109, 130] width 67 height 33
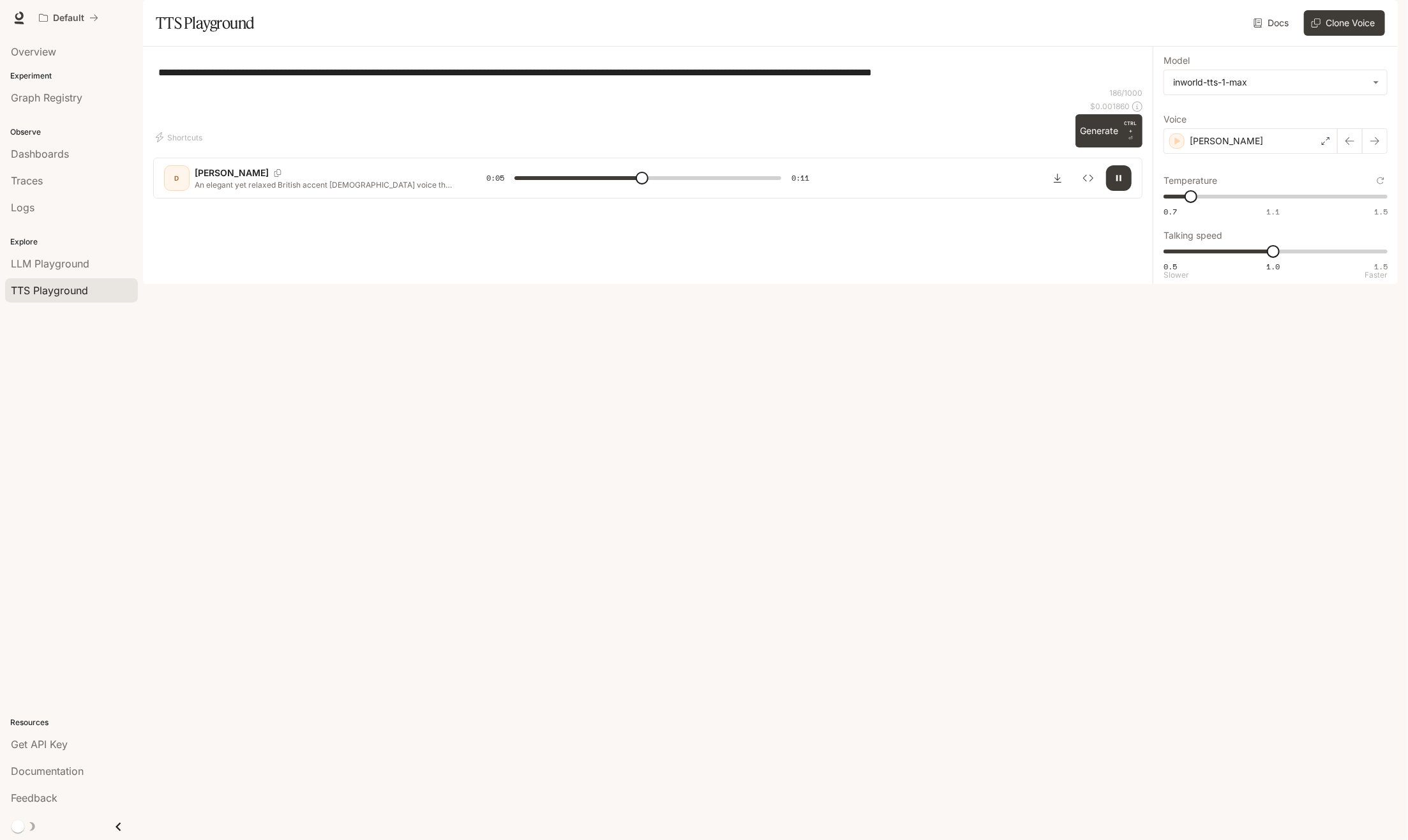
click at [1121, 191] on button "button" at bounding box center [1119, 178] width 26 height 26
click at [1341, 154] on button "button" at bounding box center [1350, 140] width 26 height 26
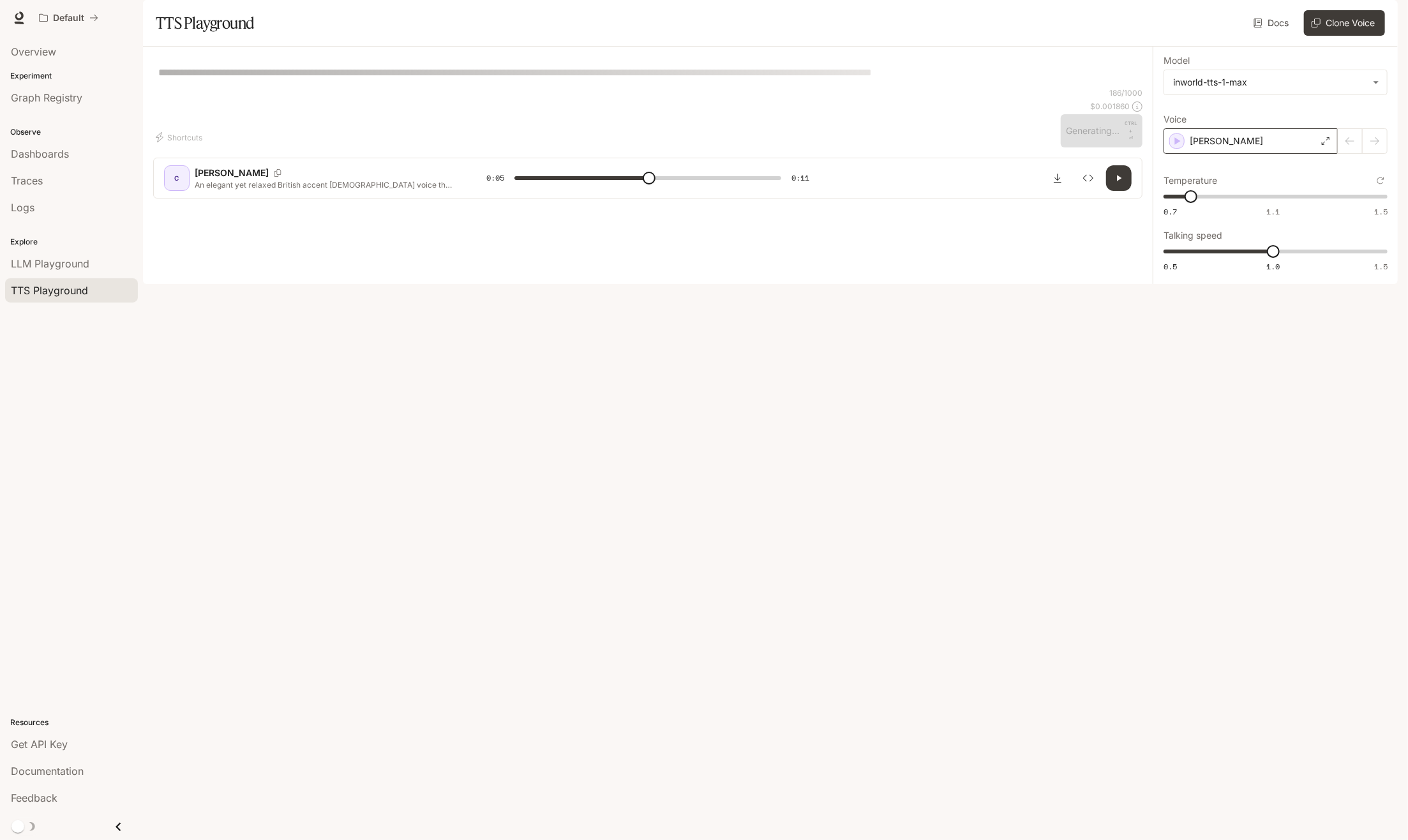
click at [1327, 145] on icon at bounding box center [1326, 141] width 8 height 8
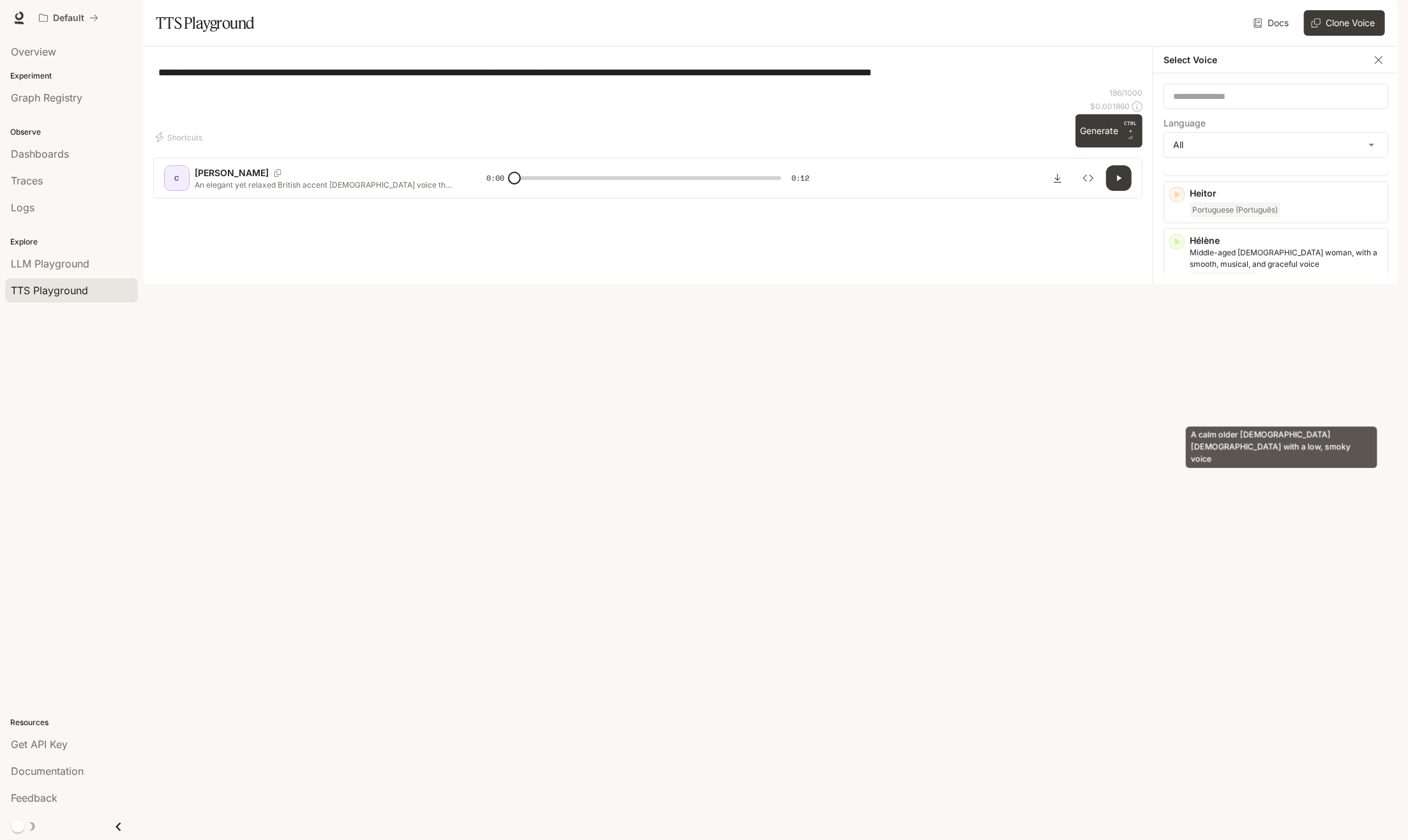
scroll to position [1021, 0]
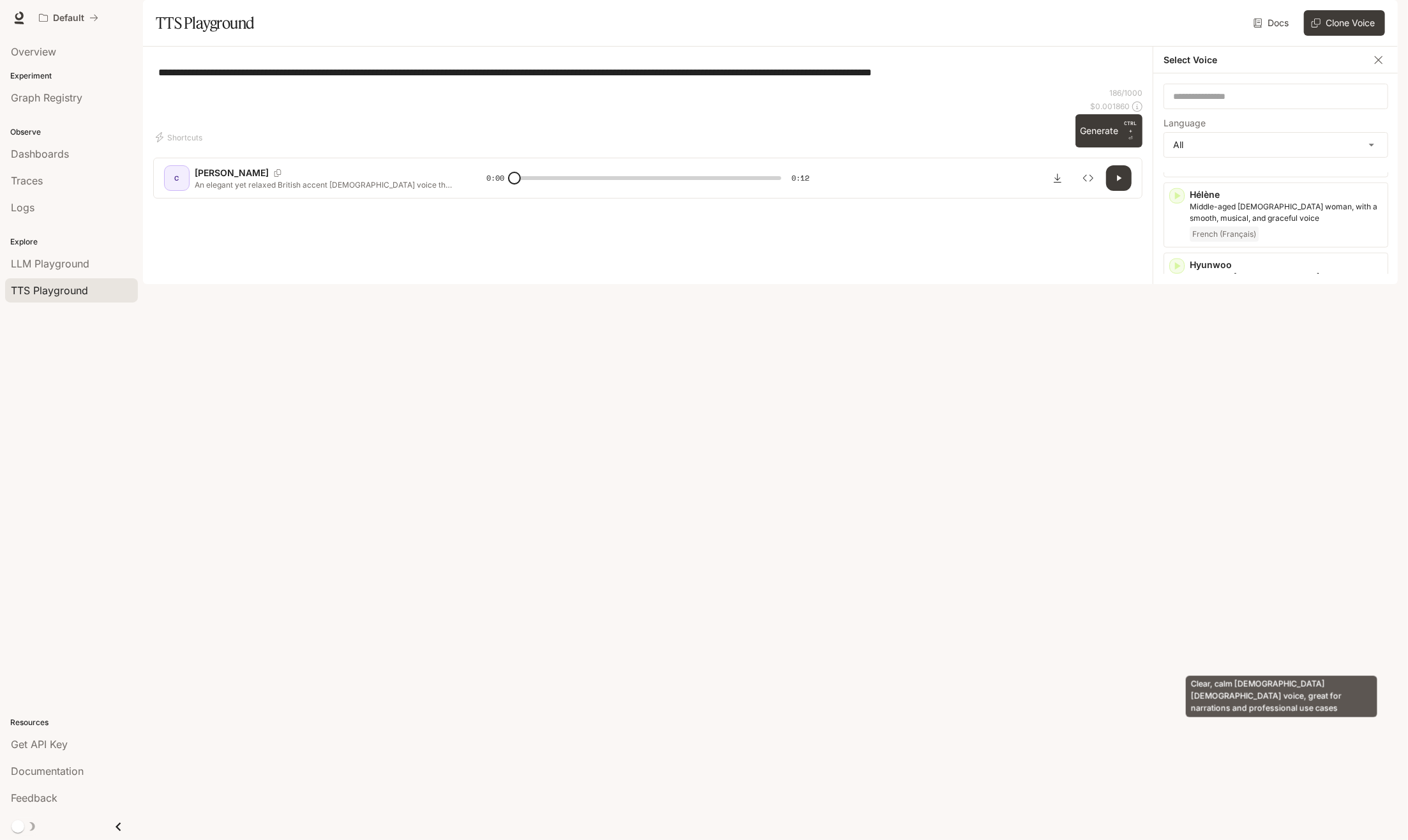
click at [1278, 692] on p "Clear, calm [DEMOGRAPHIC_DATA] [DEMOGRAPHIC_DATA] voice, great for narrations a…" at bounding box center [1285, 703] width 192 height 23
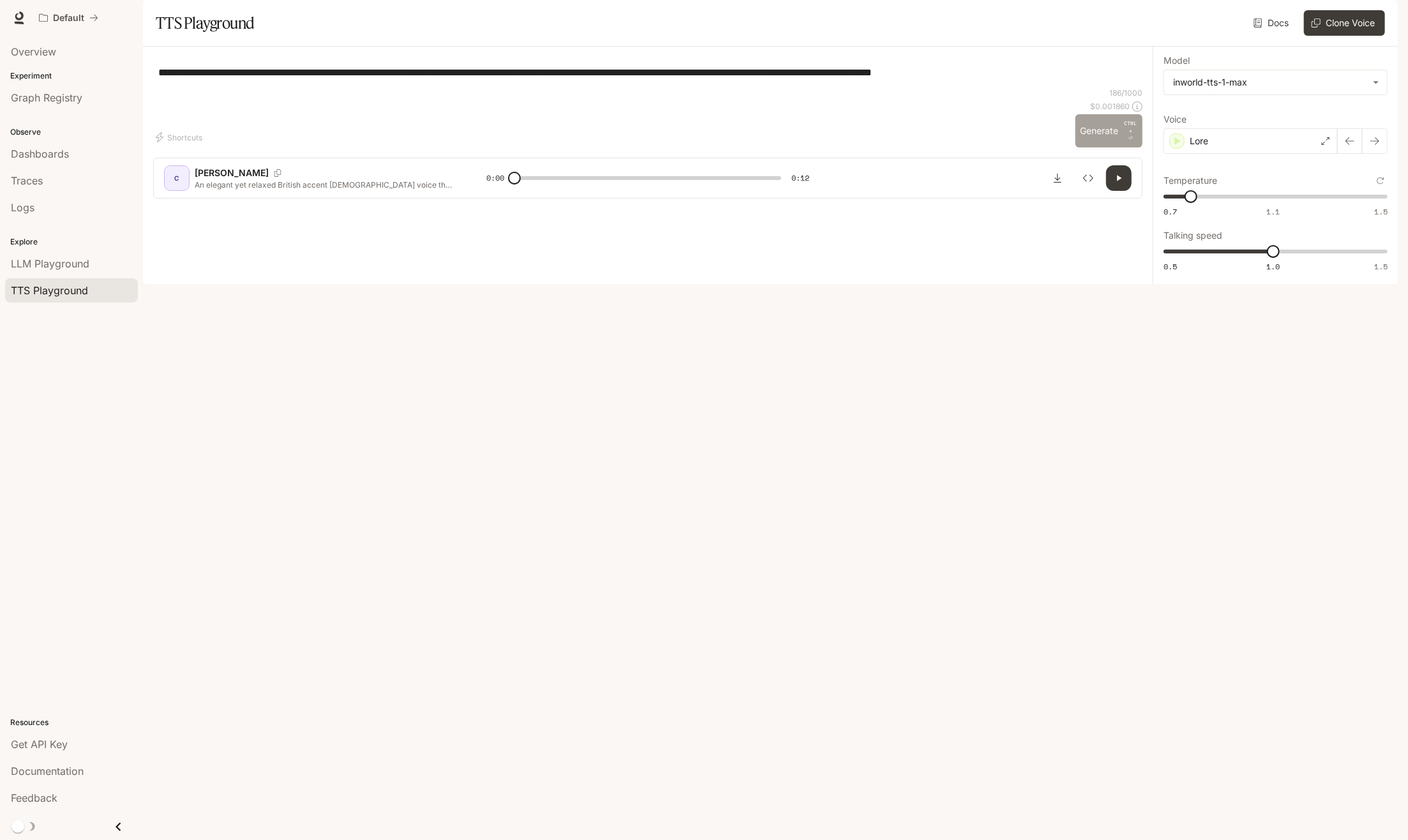
click at [1105, 147] on button "Generate CTRL + ⏎" at bounding box center [1109, 130] width 67 height 33
click at [1123, 183] on icon "button" at bounding box center [1119, 178] width 10 height 10
click at [1327, 145] on icon at bounding box center [1326, 141] width 8 height 8
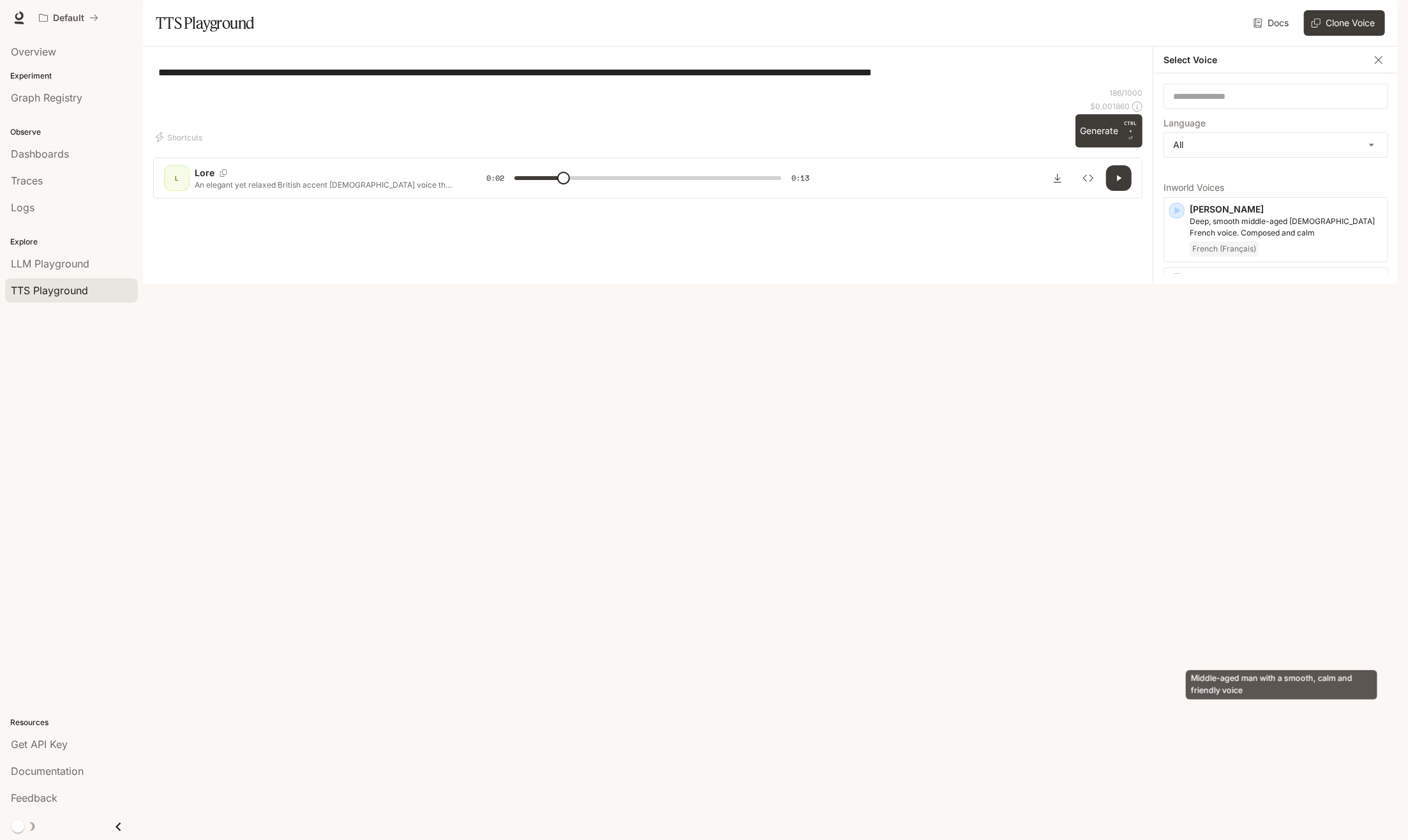
click at [1251, 637] on p "Middle-aged man with a smooth, calm and friendly voice" at bounding box center [1285, 625] width 192 height 23
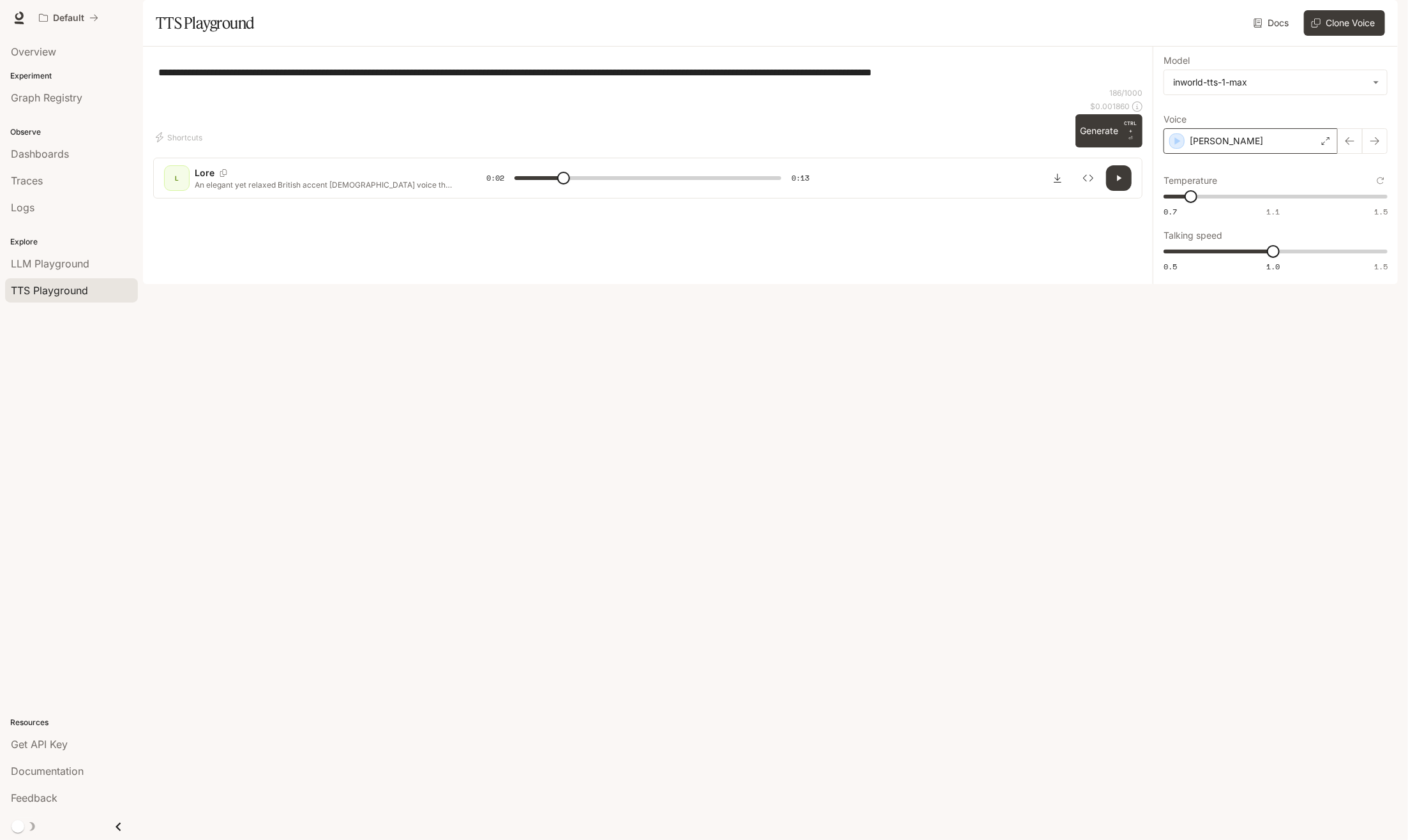
click at [1323, 145] on icon at bounding box center [1326, 141] width 8 height 8
click at [1261, 257] on div "French (Français)" at bounding box center [1285, 249] width 192 height 16
type input "***"
type input "****"
click at [1193, 203] on span "0.81" at bounding box center [1193, 196] width 12 height 12
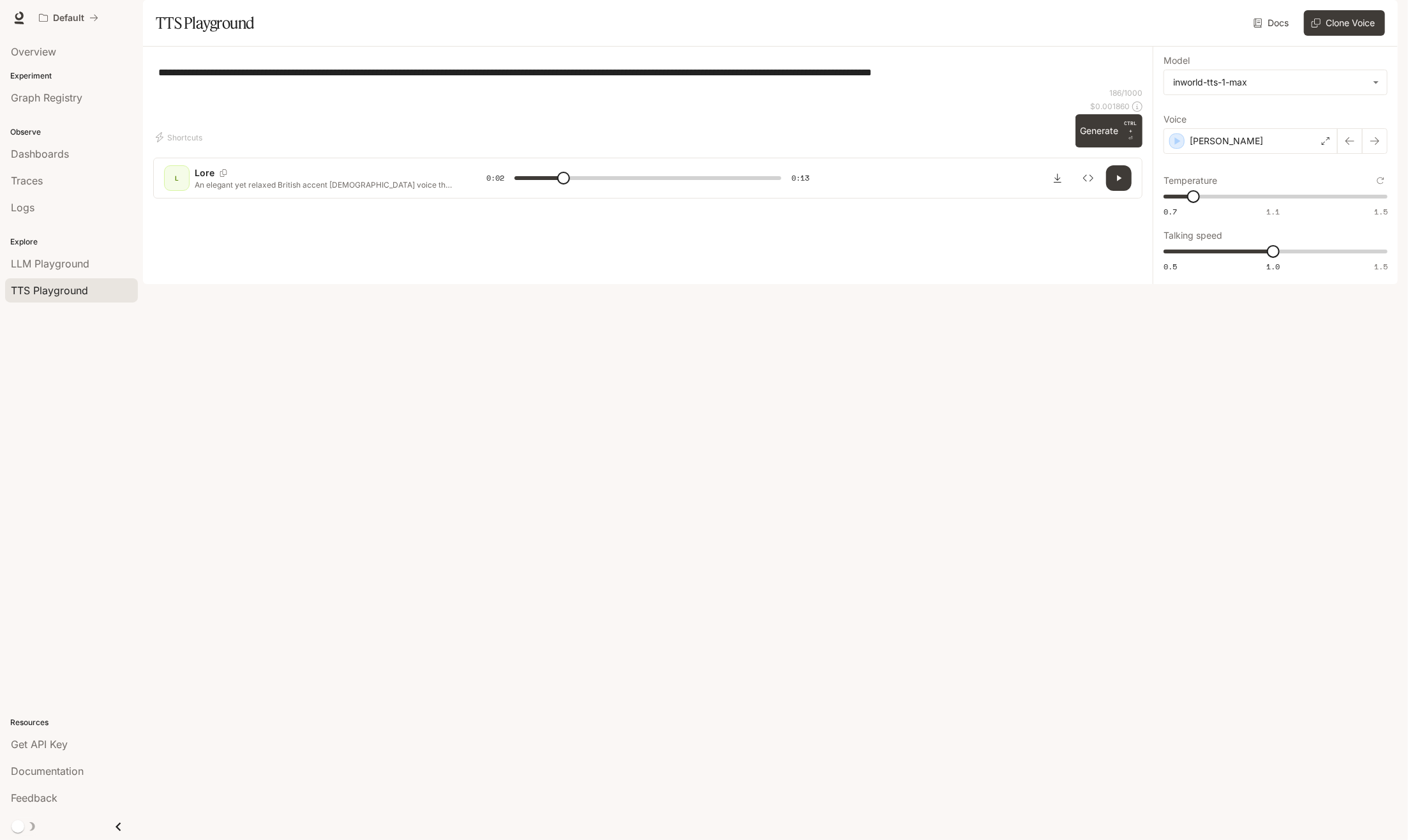
click at [1387, 214] on div "**********" at bounding box center [1275, 165] width 245 height 237
click at [1381, 185] on icon "Reset to default" at bounding box center [1381, 181] width 8 height 8
type input "***"
click at [1316, 154] on div "[PERSON_NAME]" at bounding box center [1251, 140] width 175 height 26
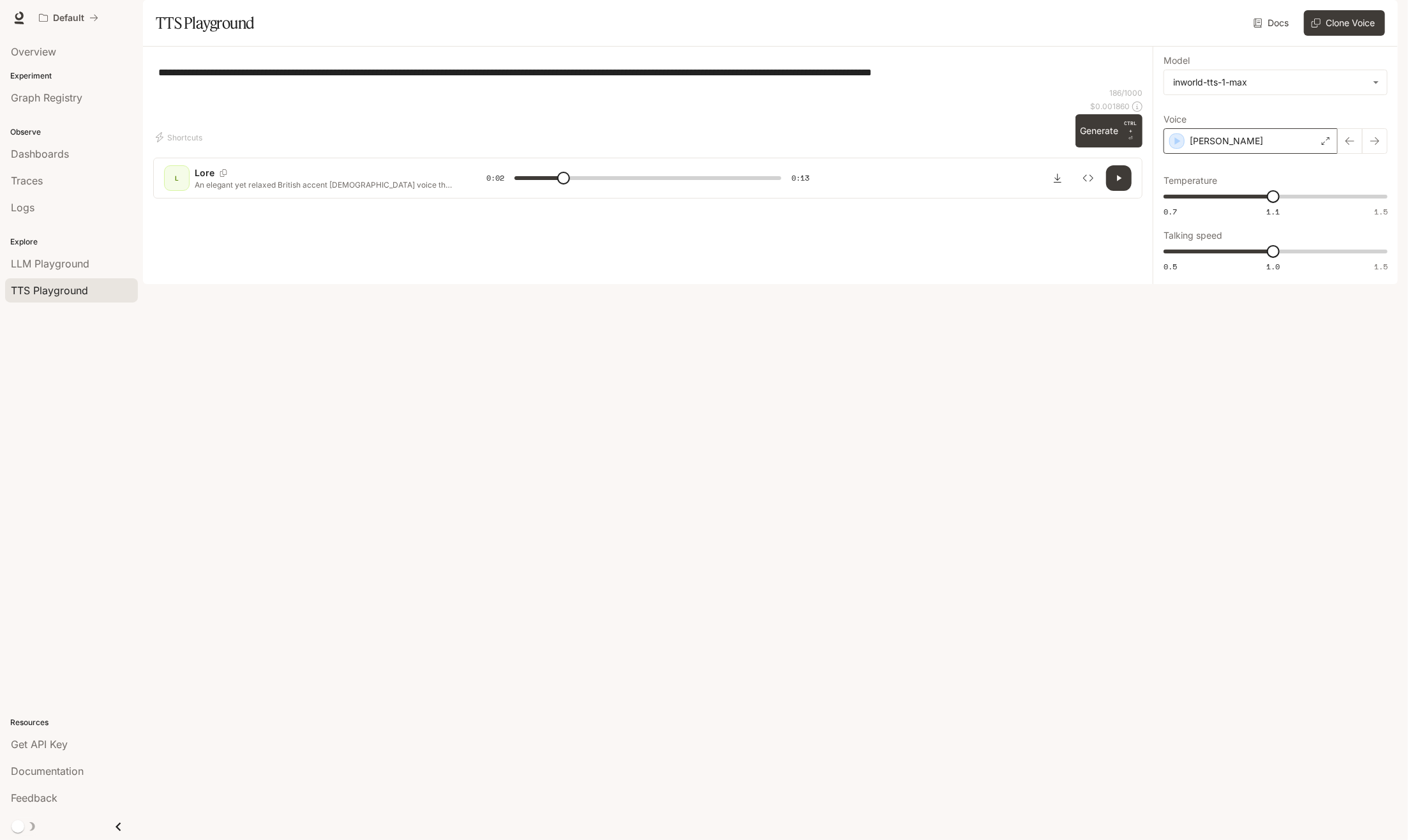
type input "***"
